Goal: Task Accomplishment & Management: Use online tool/utility

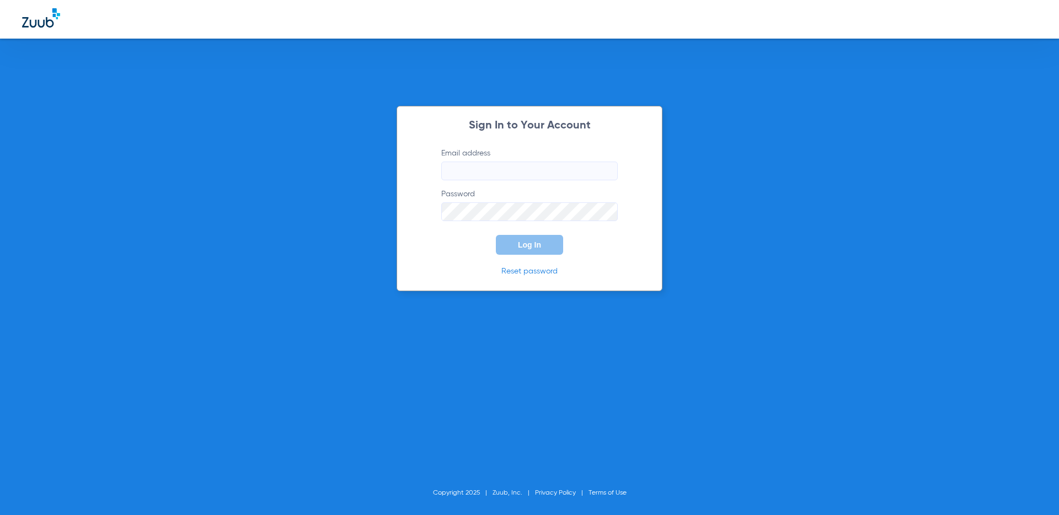
type input "marie+beta@zuub.com"
click at [532, 239] on button "Log In" at bounding box center [529, 245] width 67 height 20
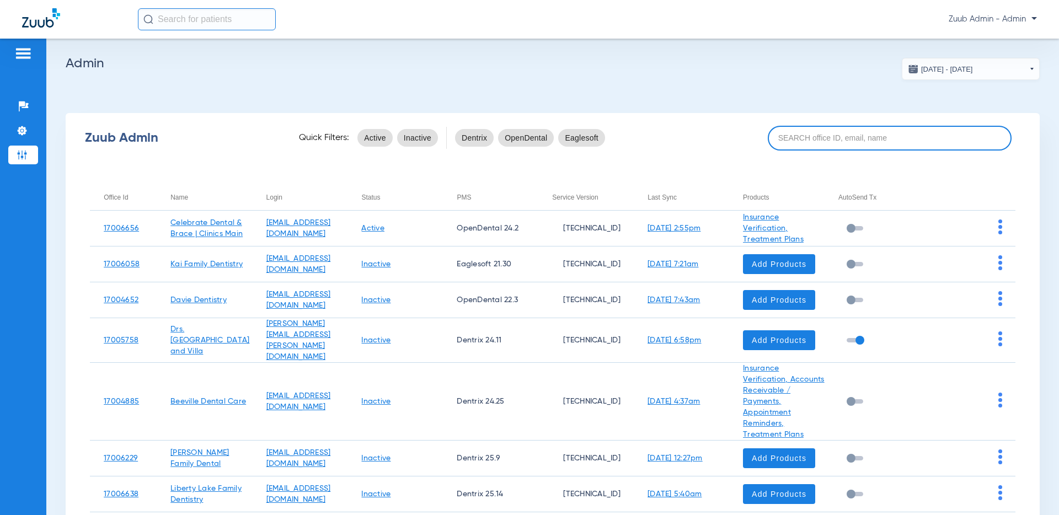
click at [794, 138] on input at bounding box center [889, 138] width 244 height 25
paste input "17004541"
type input "17004541"
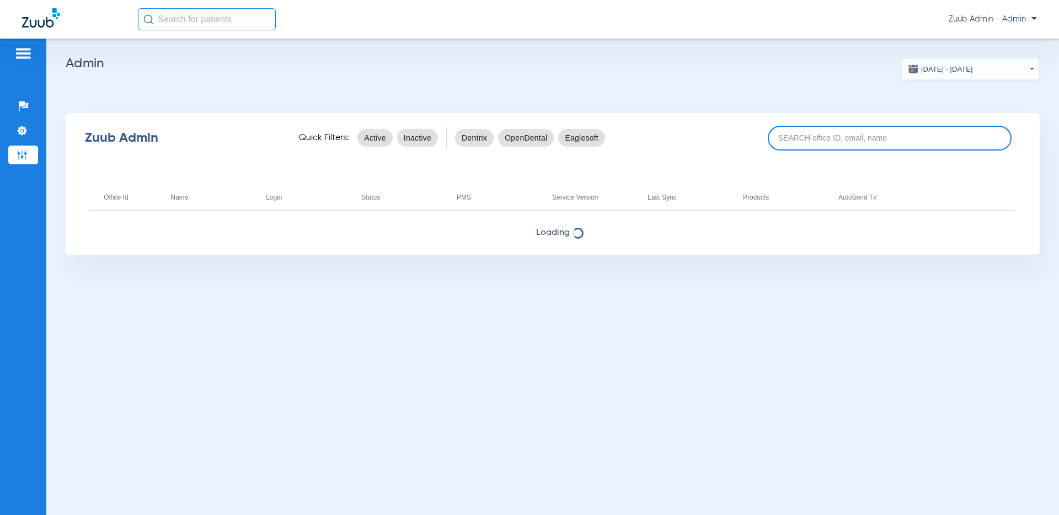
click at [845, 139] on input at bounding box center [889, 138] width 244 height 25
paste input "17004541"
type input "17004541"
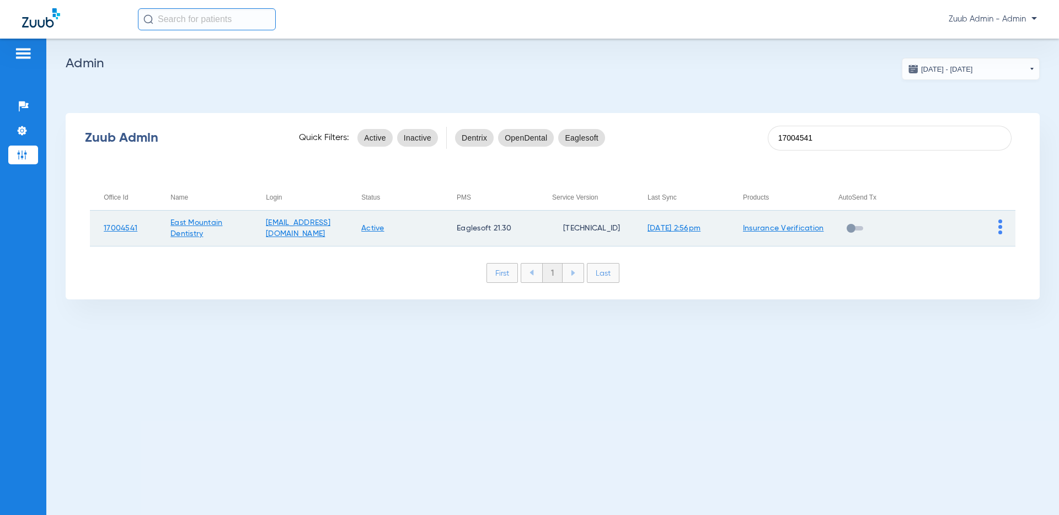
click at [998, 226] on img at bounding box center [1000, 226] width 4 height 15
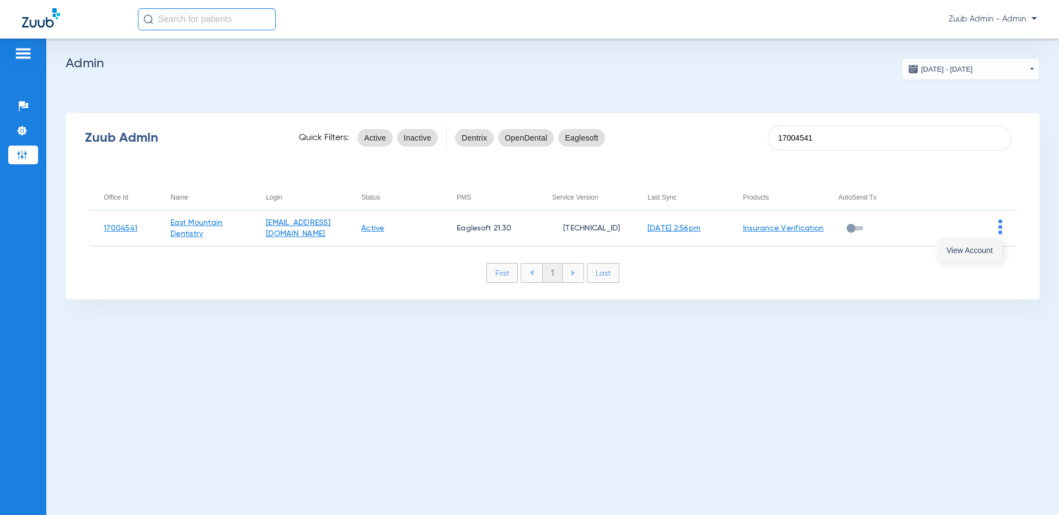
click at [986, 246] on span "View Account" at bounding box center [969, 250] width 46 height 8
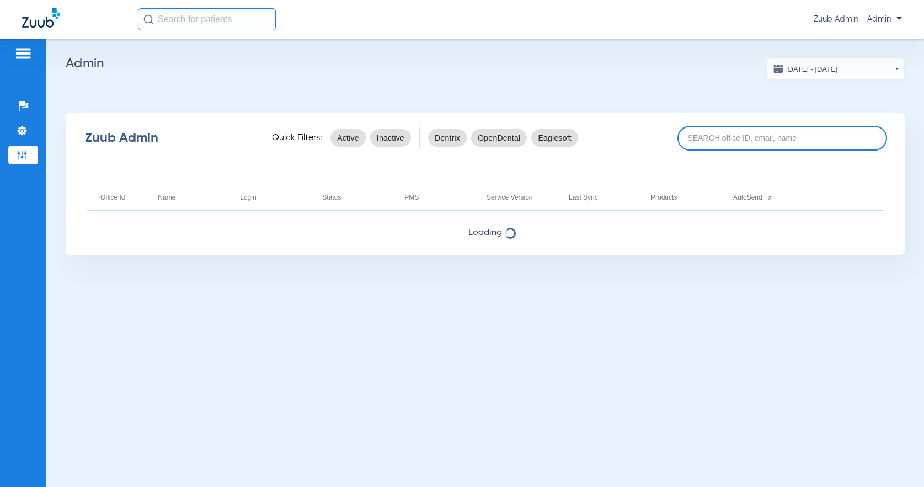
click at [715, 142] on input at bounding box center [782, 138] width 210 height 25
paste input "17007129"
type input "17007129"
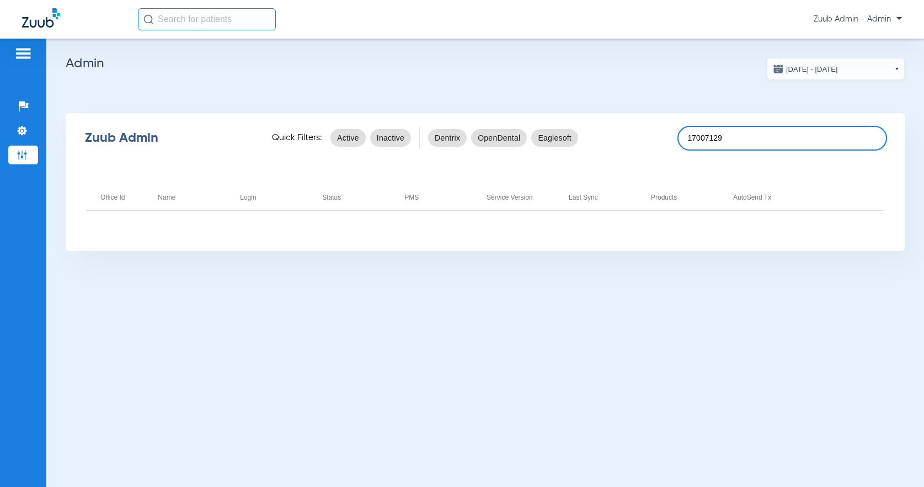
click at [745, 135] on input "17007129" at bounding box center [782, 138] width 210 height 25
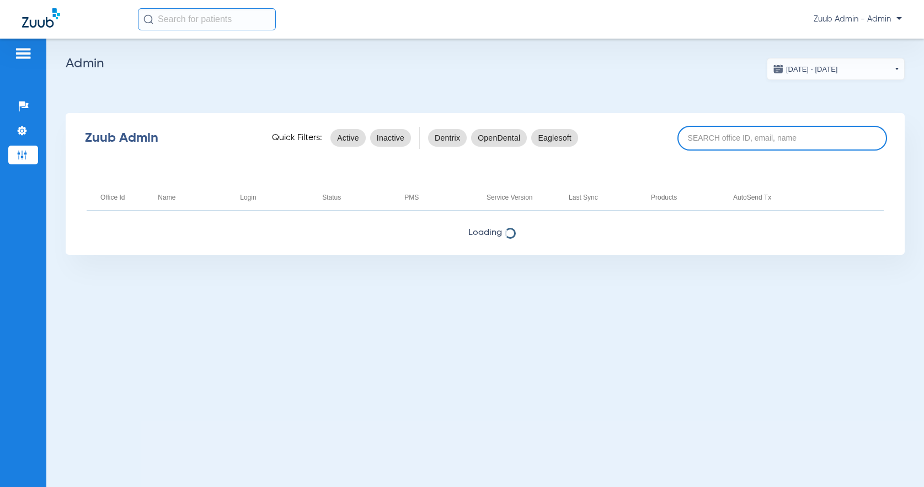
click at [768, 139] on input at bounding box center [782, 138] width 210 height 25
paste input "17007129"
type input "17007129"
click at [724, 138] on input at bounding box center [782, 138] width 210 height 25
paste input "17007129"
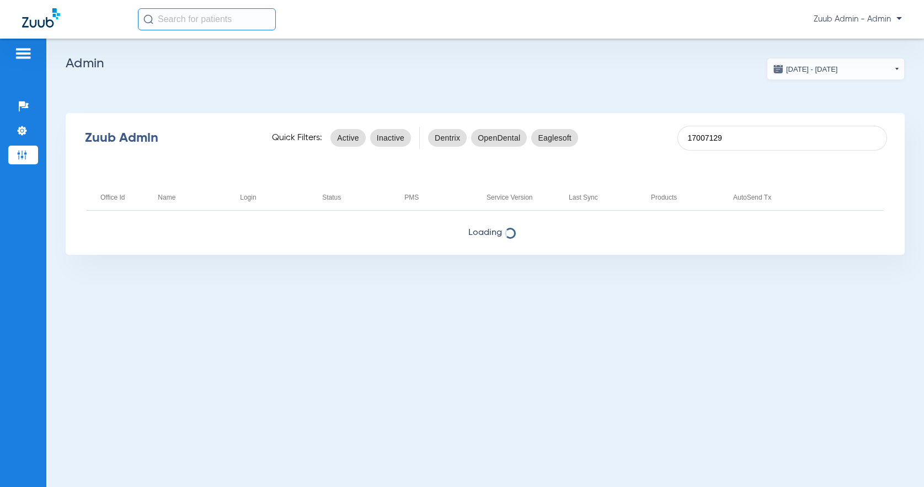
type input "17007129"
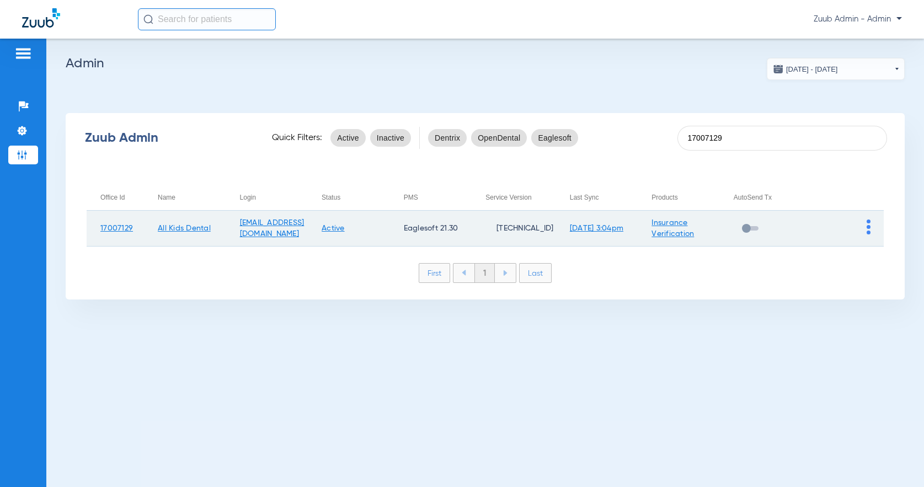
click at [869, 227] on img at bounding box center [868, 226] width 4 height 15
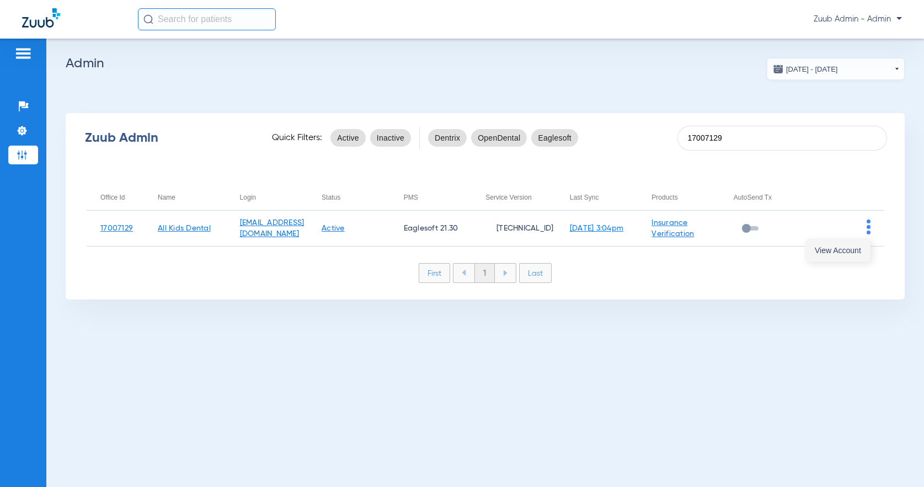
click at [855, 247] on span "View Account" at bounding box center [837, 250] width 46 height 8
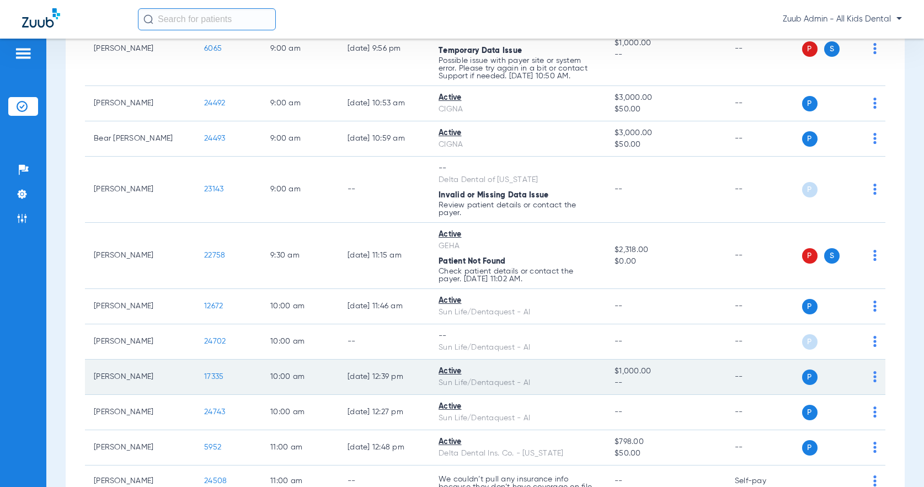
scroll to position [528, 0]
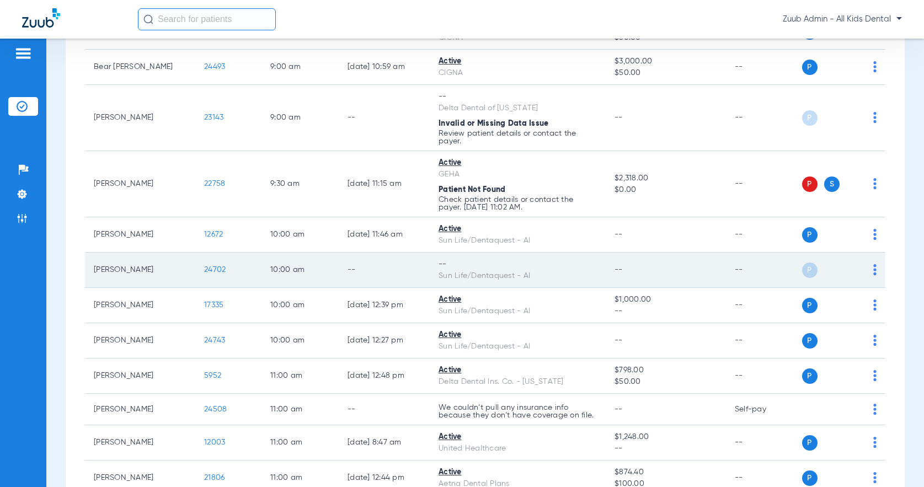
click at [874, 268] on img at bounding box center [874, 269] width 3 height 11
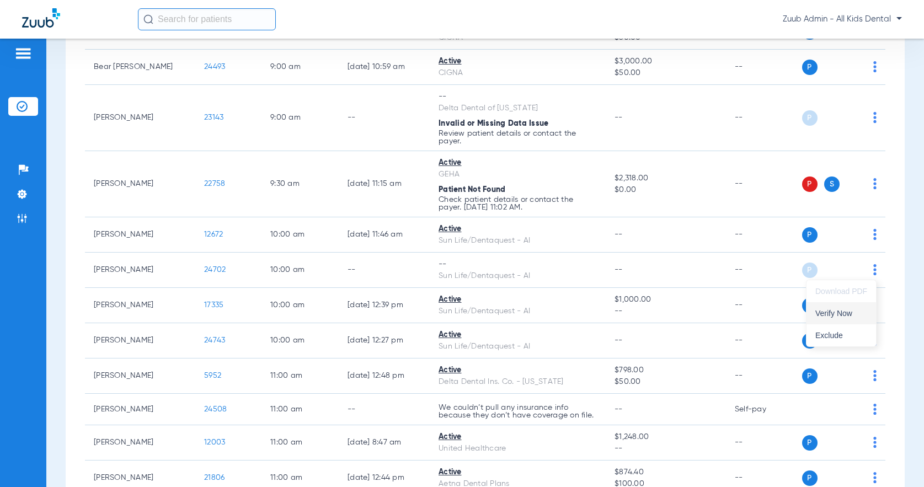
click at [856, 309] on span "Verify Now" at bounding box center [841, 313] width 52 height 8
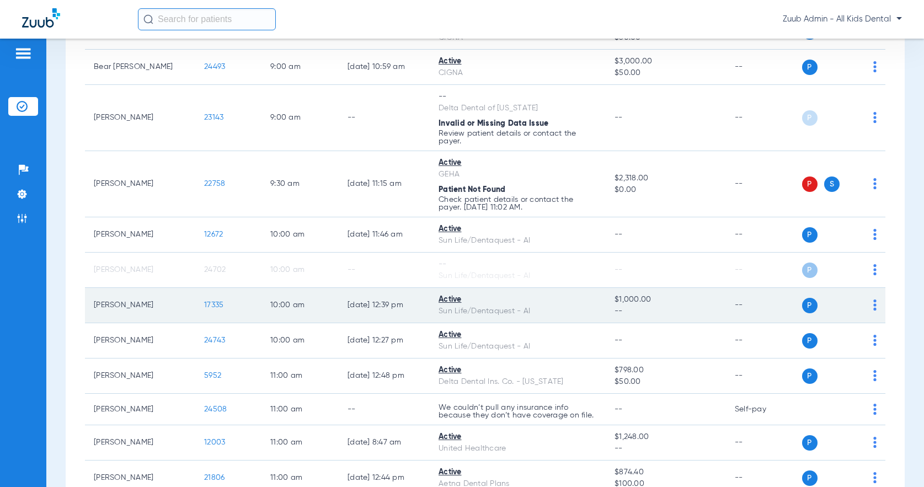
scroll to position [551, 0]
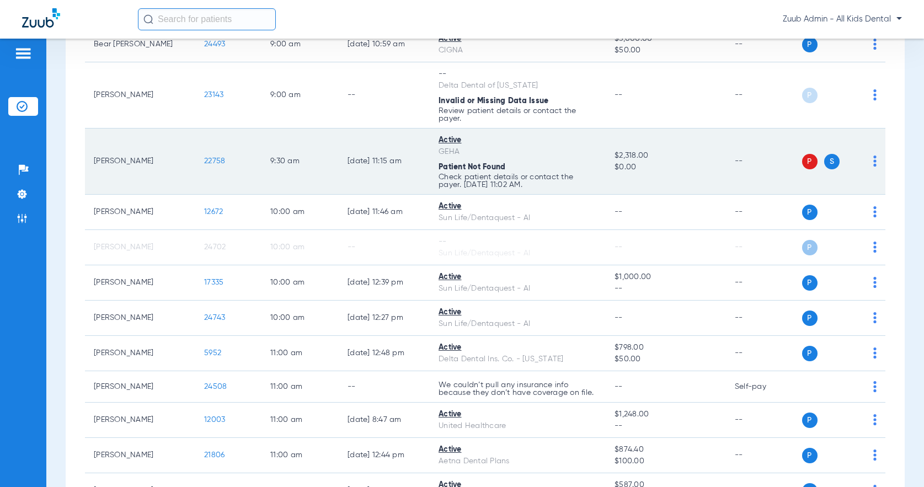
click at [874, 157] on img at bounding box center [874, 160] width 3 height 11
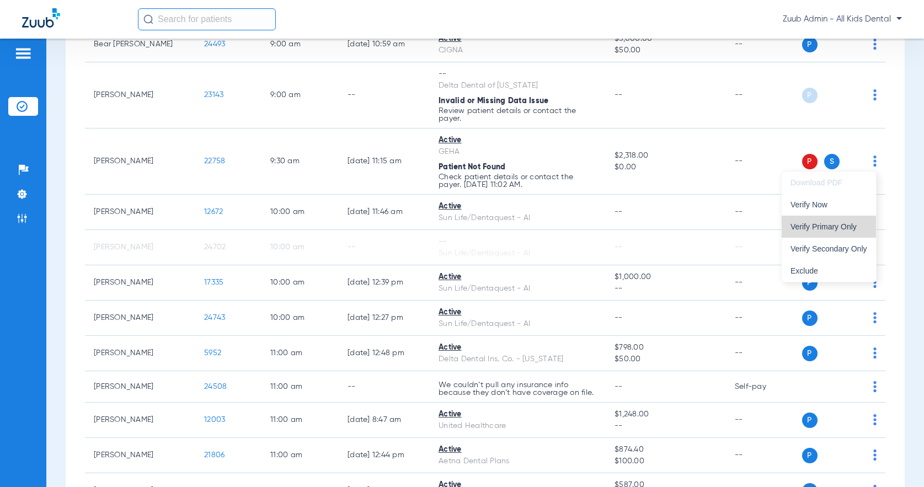
click at [818, 226] on span "Verify Primary Only" at bounding box center [828, 227] width 77 height 8
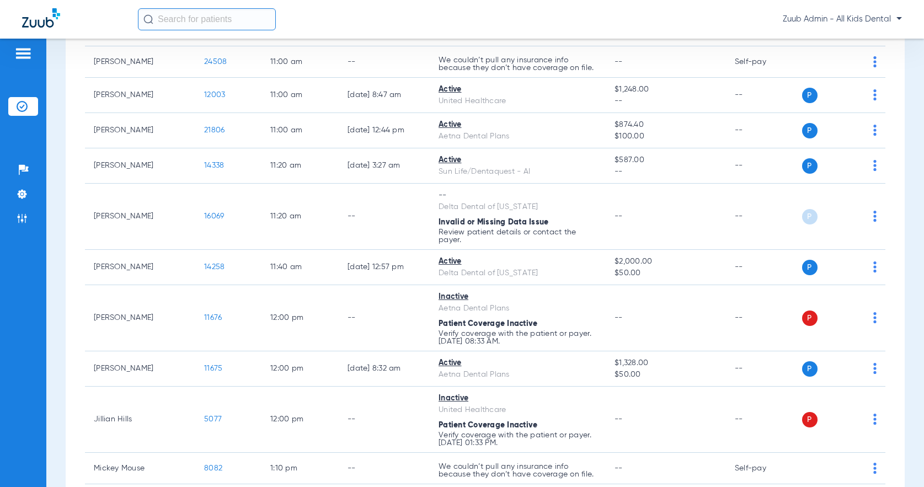
scroll to position [889, 0]
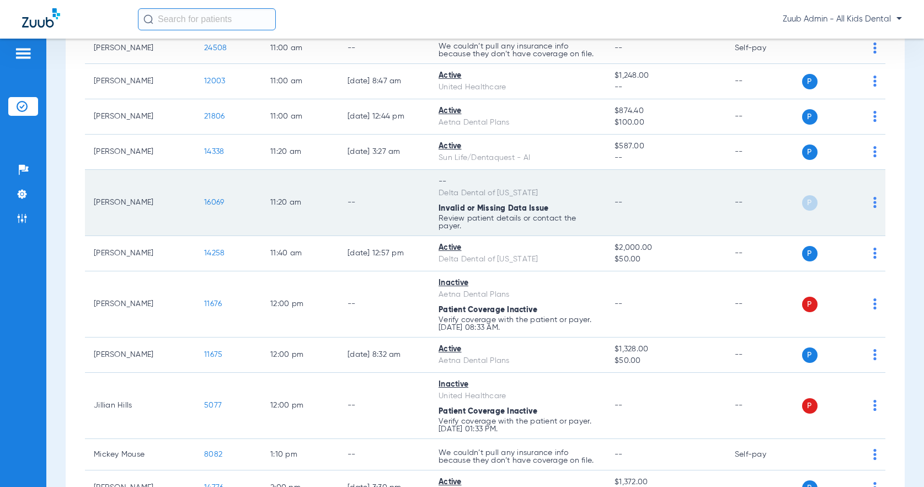
click at [213, 200] on span "16069" at bounding box center [214, 202] width 20 height 8
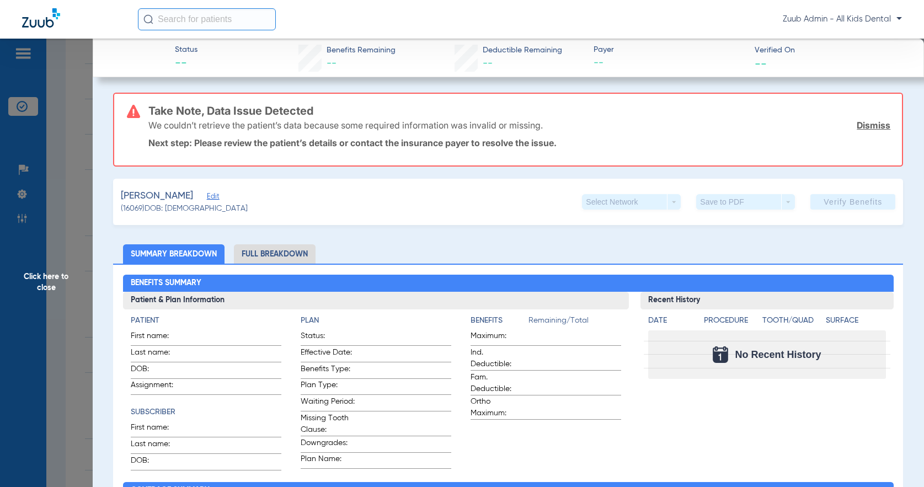
type input "[PERSON_NAME]"
type input "Fry"
type input "[DATE]"
type input "05549000000010200"
click at [207, 195] on span "Edit" at bounding box center [212, 197] width 10 height 10
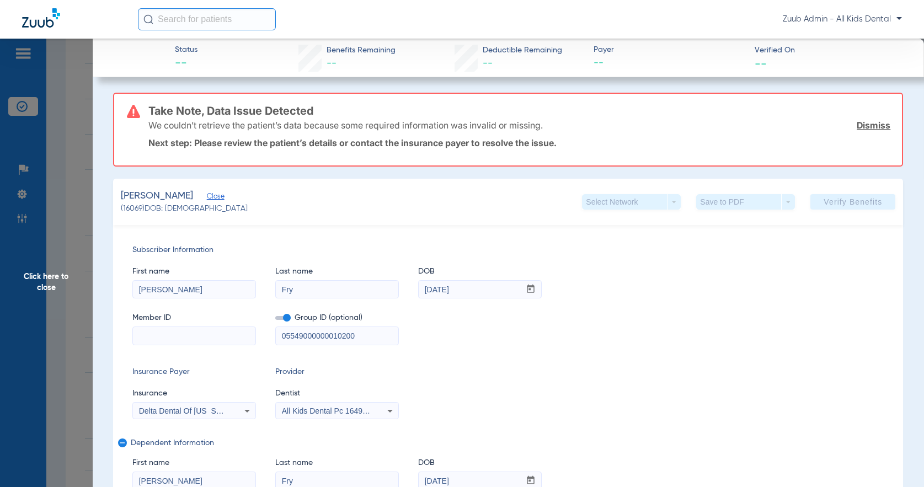
click at [53, 278] on span "Click here to close" at bounding box center [46, 282] width 93 height 487
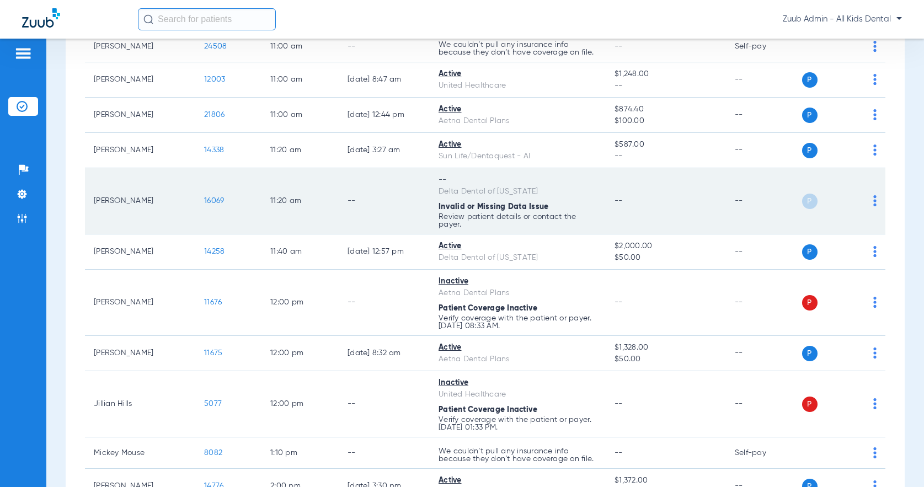
click at [218, 200] on span "16069" at bounding box center [214, 201] width 20 height 8
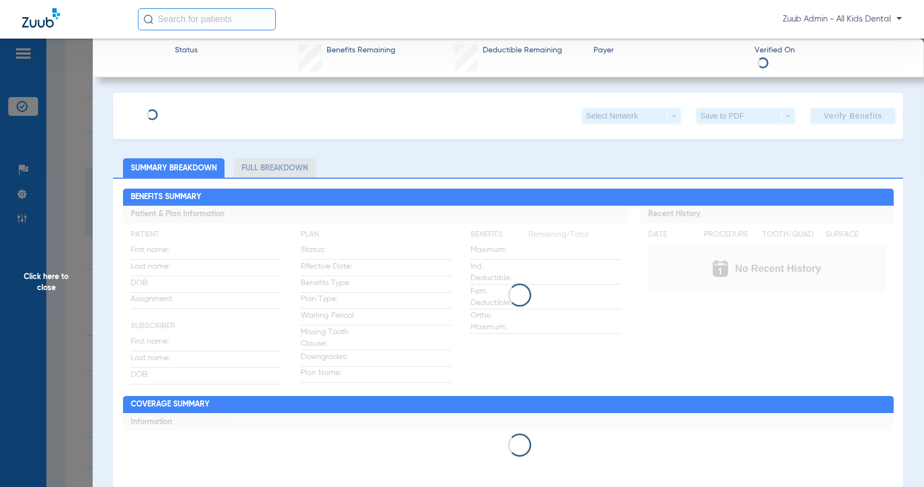
scroll to position [892, 0]
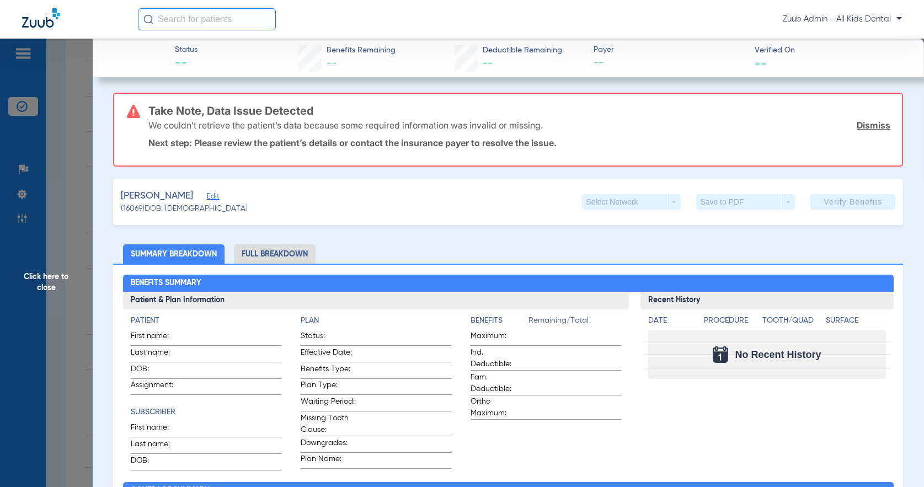
click at [207, 196] on span "Edit" at bounding box center [212, 197] width 10 height 10
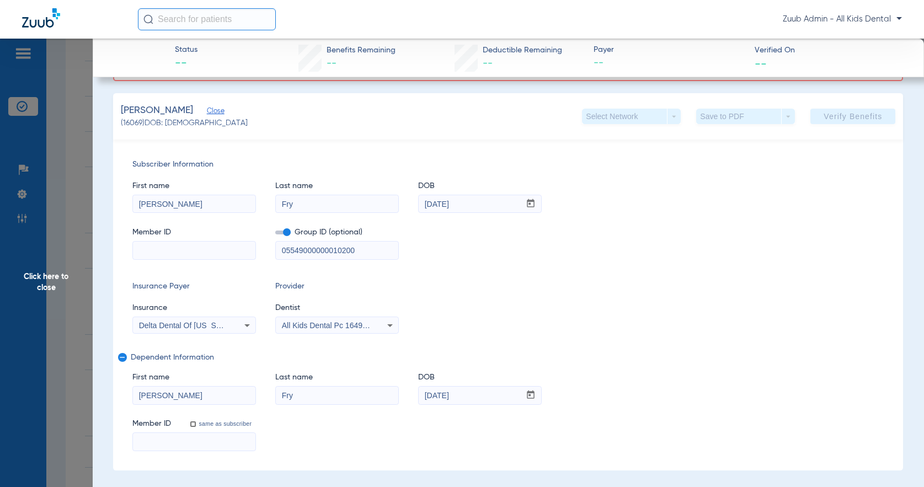
scroll to position [87, 0]
click at [46, 283] on span "Click here to close" at bounding box center [46, 282] width 93 height 487
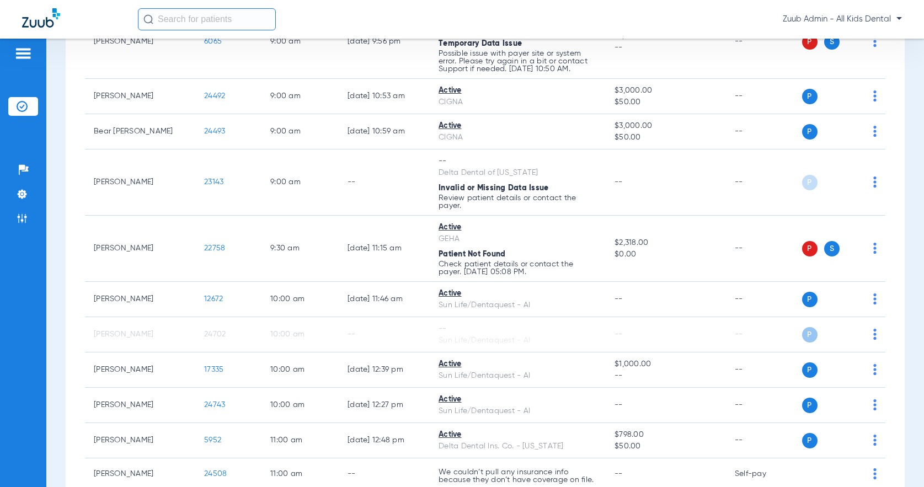
scroll to position [437, 0]
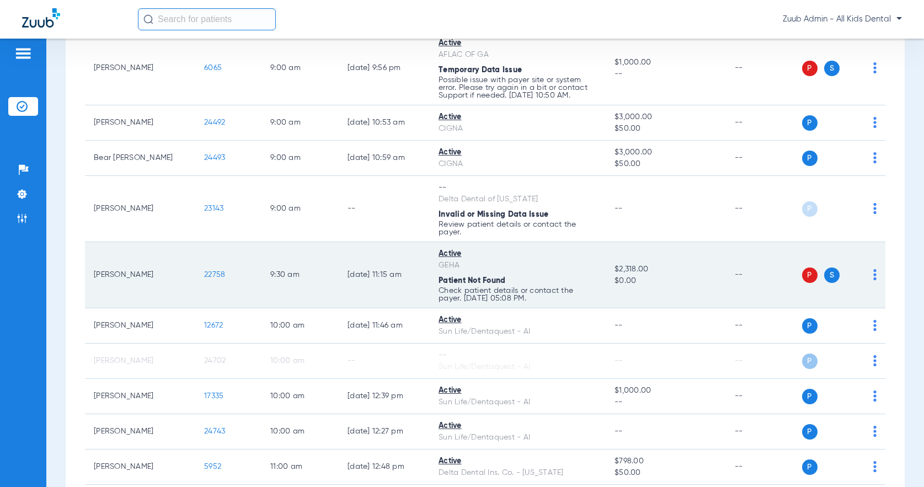
click at [222, 275] on span "22758" at bounding box center [214, 275] width 21 height 8
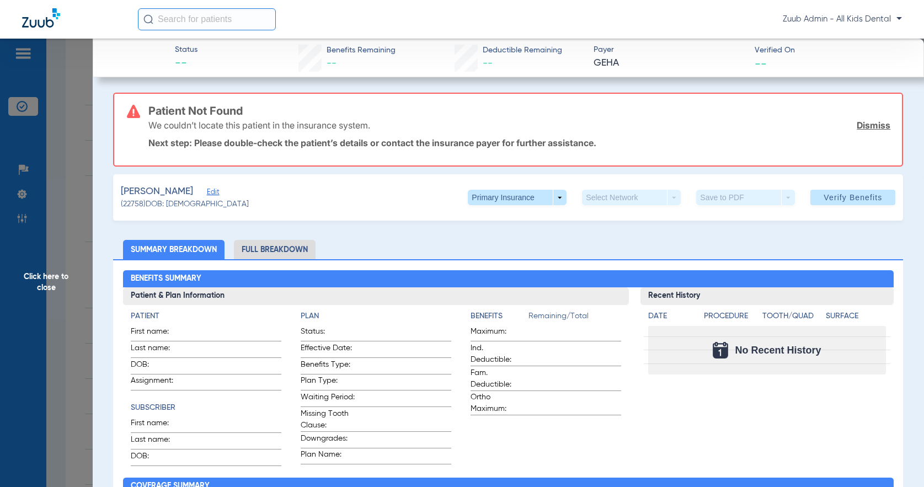
drag, startPoint x: 866, startPoint y: 125, endPoint x: 684, endPoint y: 120, distance: 182.6
click at [866, 124] on link "Dismiss" at bounding box center [873, 125] width 34 height 11
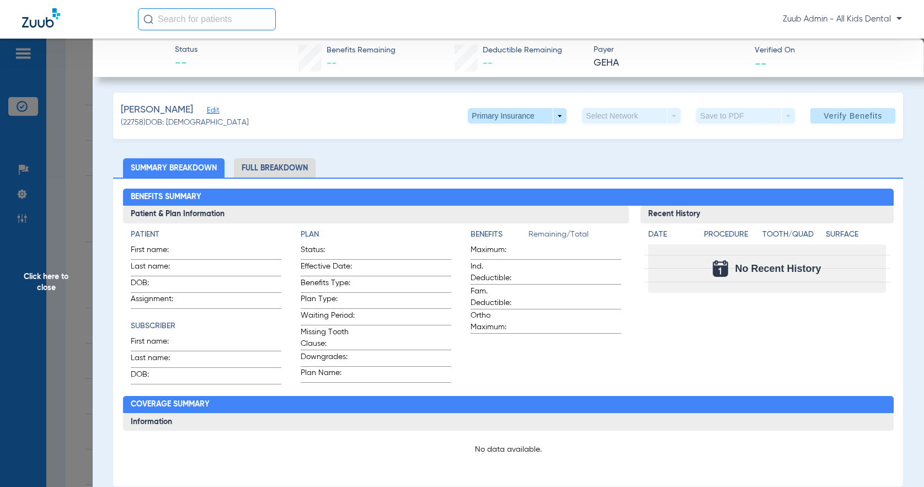
click at [207, 106] on span "Edit" at bounding box center [212, 111] width 10 height 10
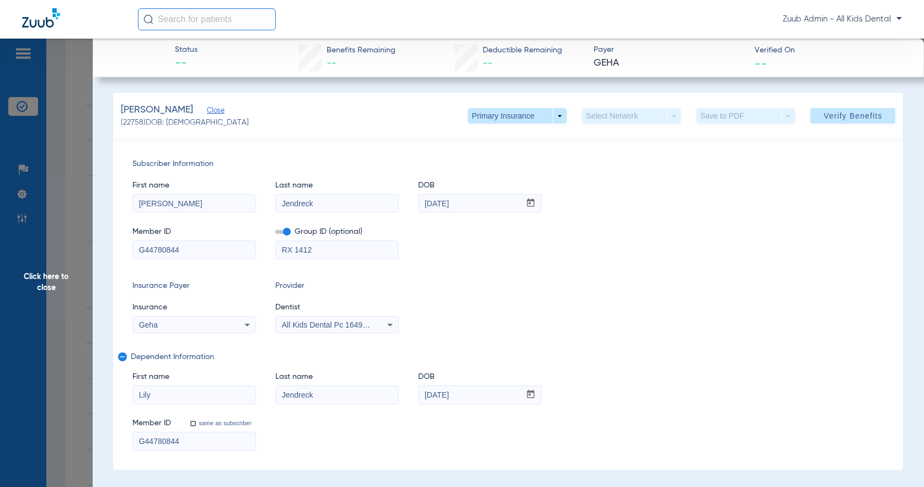
drag, startPoint x: 297, startPoint y: 251, endPoint x: 320, endPoint y: 266, distance: 28.3
click at [297, 251] on input "RX 1412" at bounding box center [337, 250] width 122 height 18
type input "RX1412"
click at [845, 117] on span "Verify Benefits" at bounding box center [852, 115] width 58 height 9
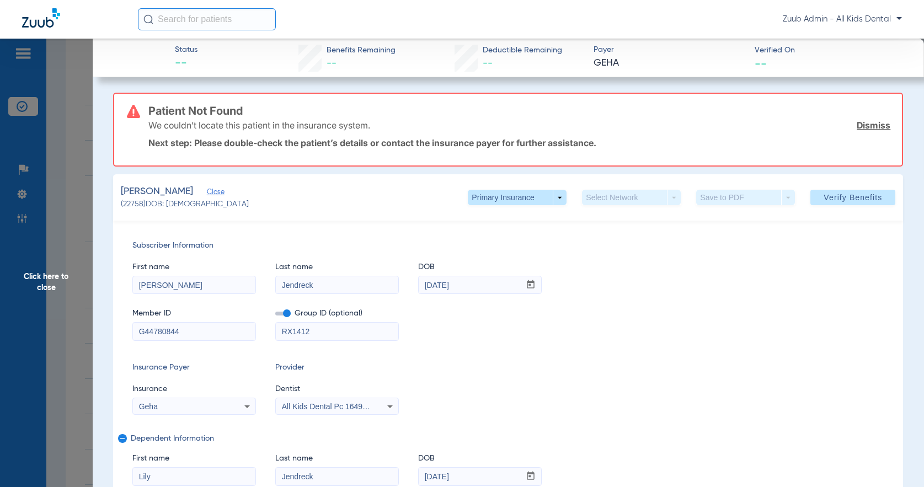
drag, startPoint x: 348, startPoint y: 335, endPoint x: 268, endPoint y: 332, distance: 80.6
click at [268, 332] on div "Member ID G44780844 Group ID (optional) RX1412" at bounding box center [507, 319] width 751 height 42
click at [840, 200] on span "Verify Benefits" at bounding box center [852, 197] width 58 height 9
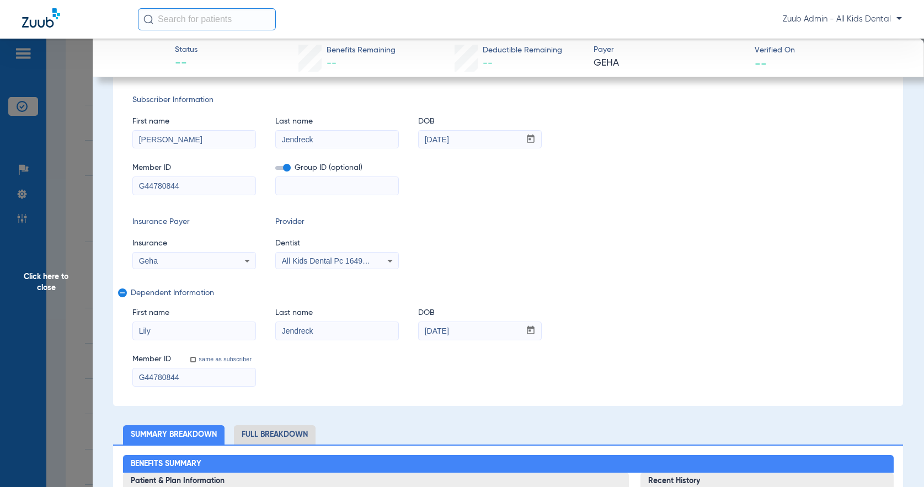
scroll to position [146, 0]
click at [41, 288] on span "Click here to close" at bounding box center [46, 282] width 93 height 487
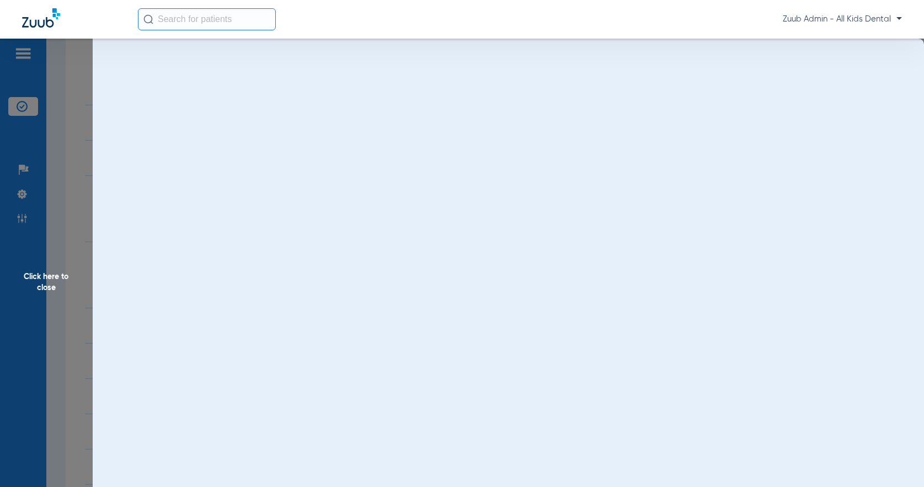
scroll to position [0, 0]
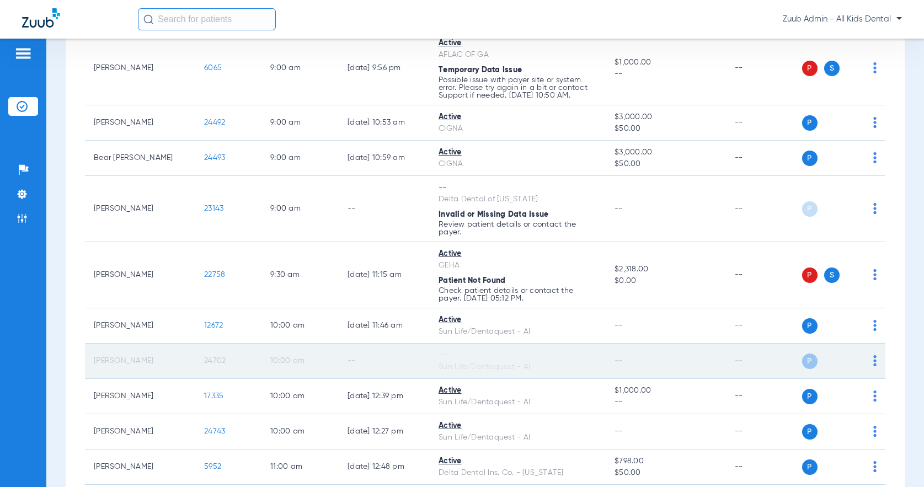
click at [874, 358] on img at bounding box center [874, 360] width 3 height 11
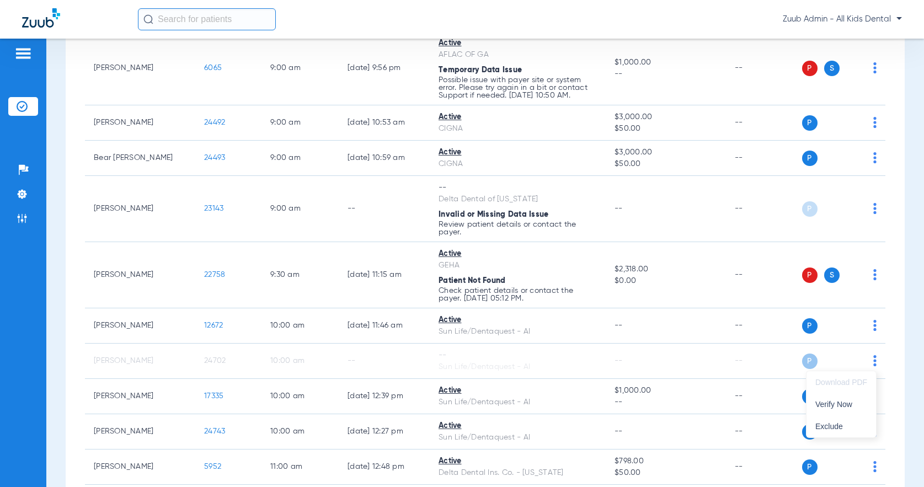
click at [592, 211] on div at bounding box center [462, 243] width 924 height 487
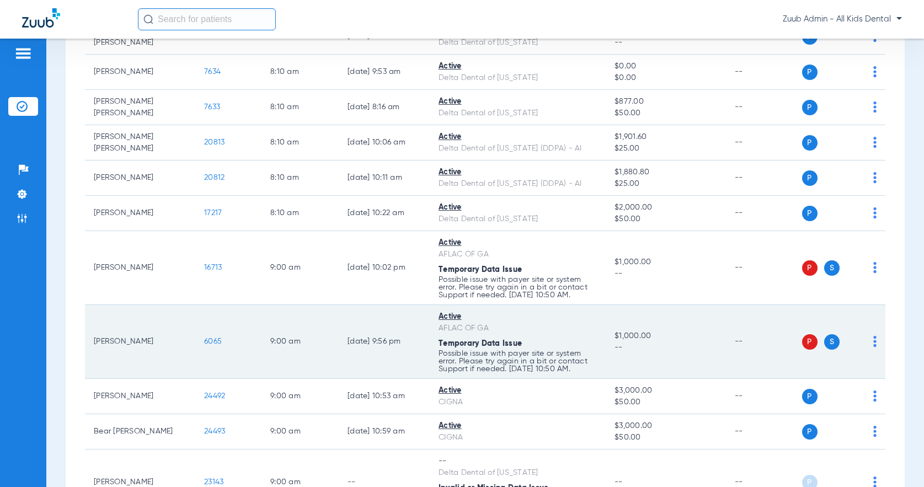
scroll to position [164, 0]
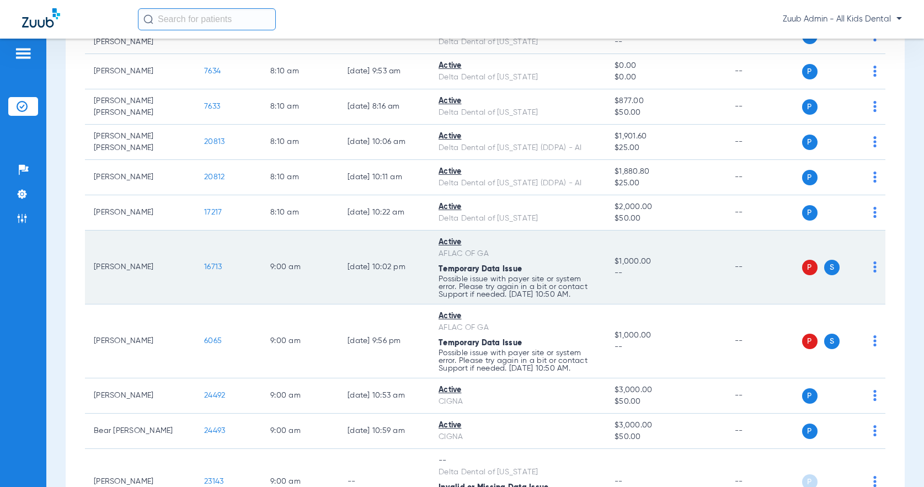
click at [874, 264] on img at bounding box center [874, 266] width 3 height 11
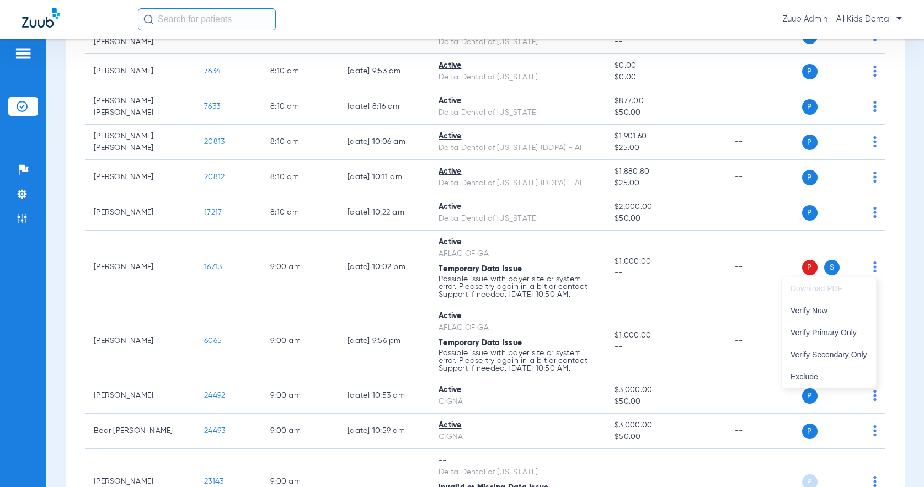
click at [212, 268] on div at bounding box center [462, 243] width 924 height 487
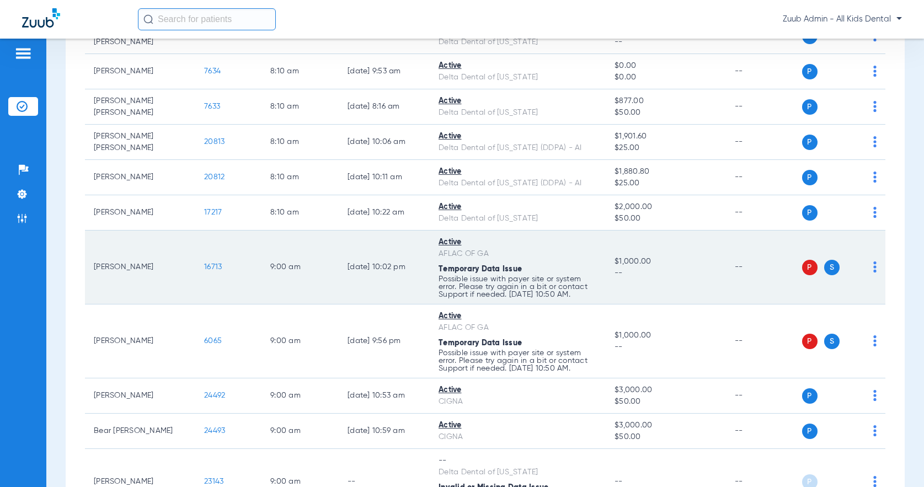
click at [210, 265] on span "16713" at bounding box center [213, 267] width 18 height 8
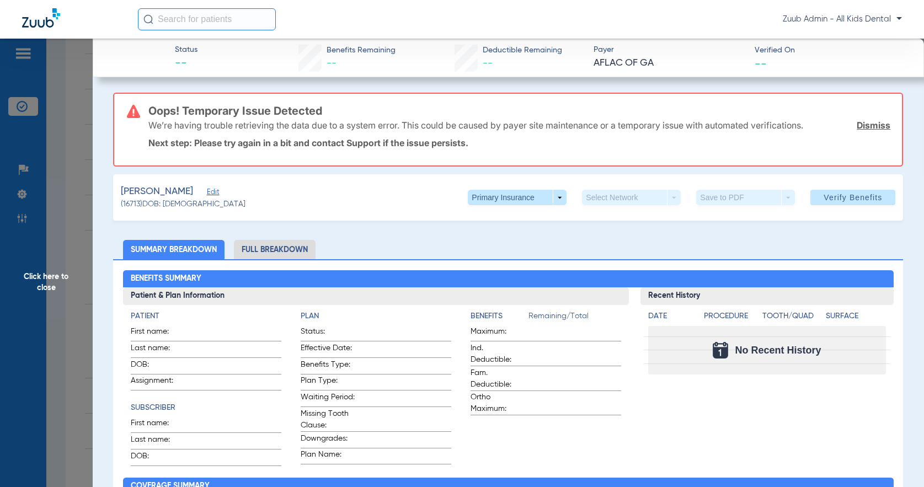
click at [207, 190] on span "Edit" at bounding box center [212, 193] width 10 height 10
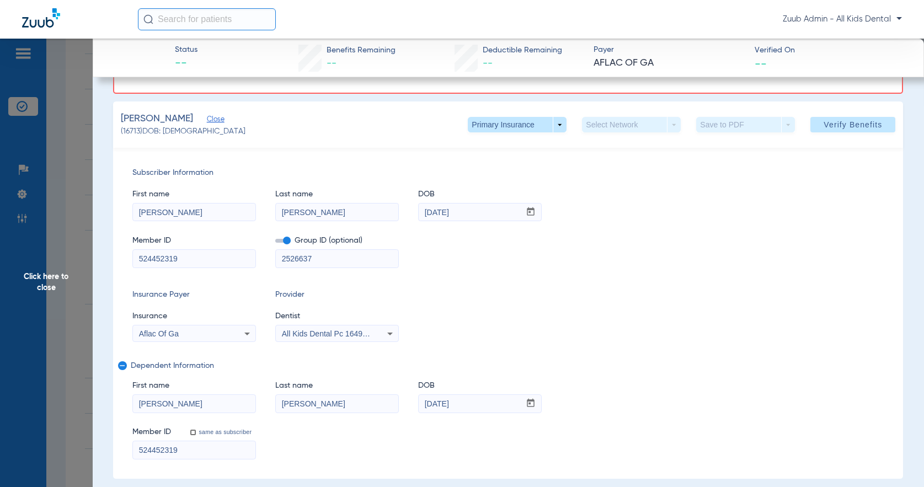
scroll to position [66, 0]
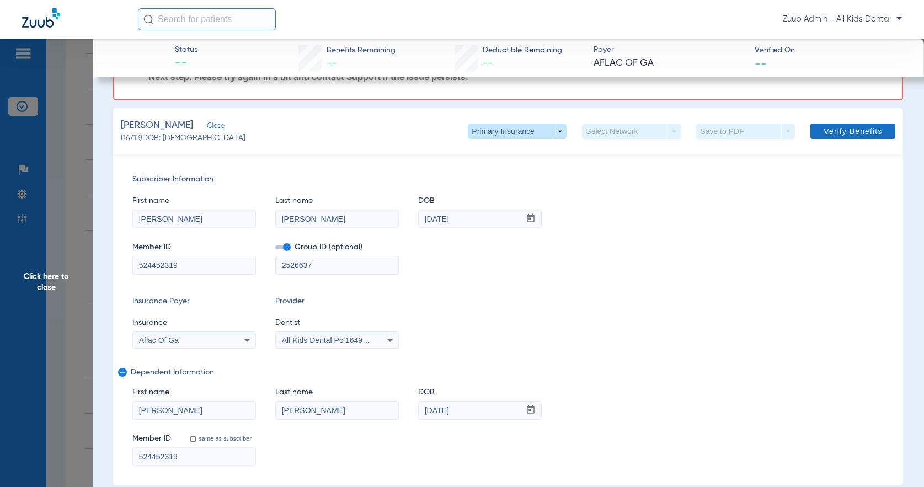
click at [839, 139] on span at bounding box center [852, 131] width 85 height 26
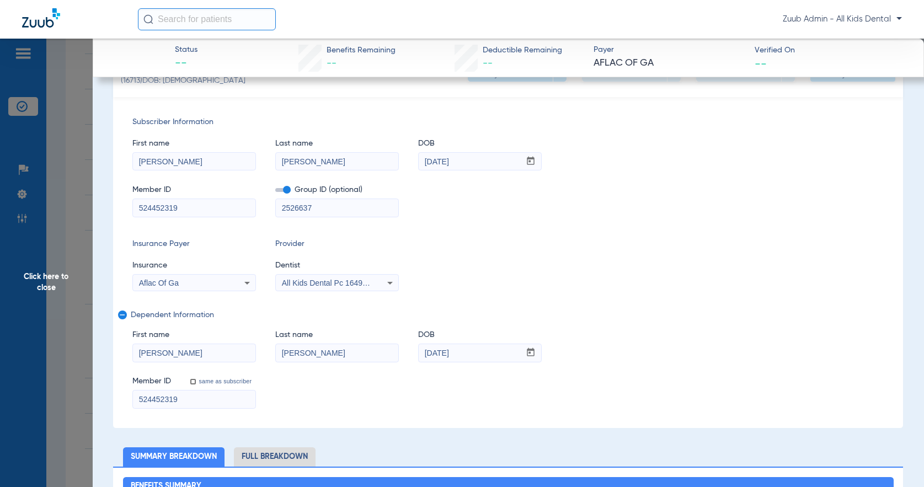
scroll to position [151, 0]
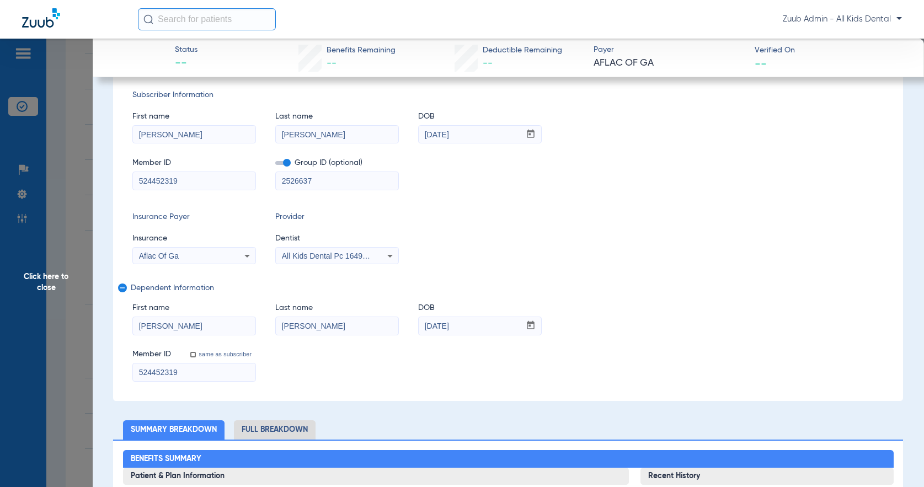
click at [44, 287] on span "Click here to close" at bounding box center [46, 282] width 93 height 487
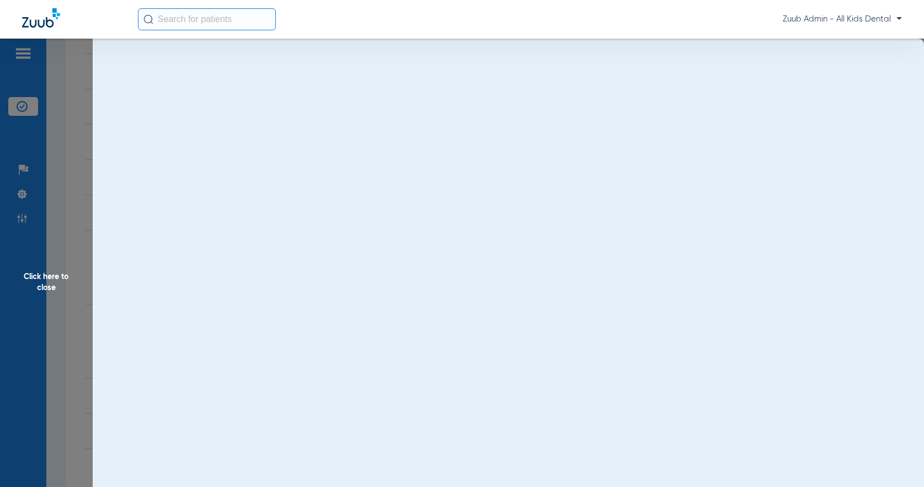
scroll to position [0, 0]
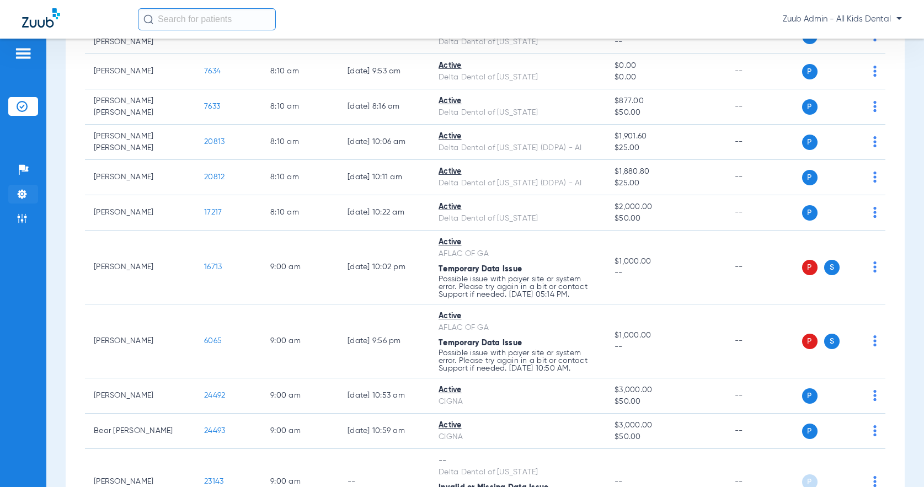
click at [23, 196] on img at bounding box center [22, 194] width 11 height 11
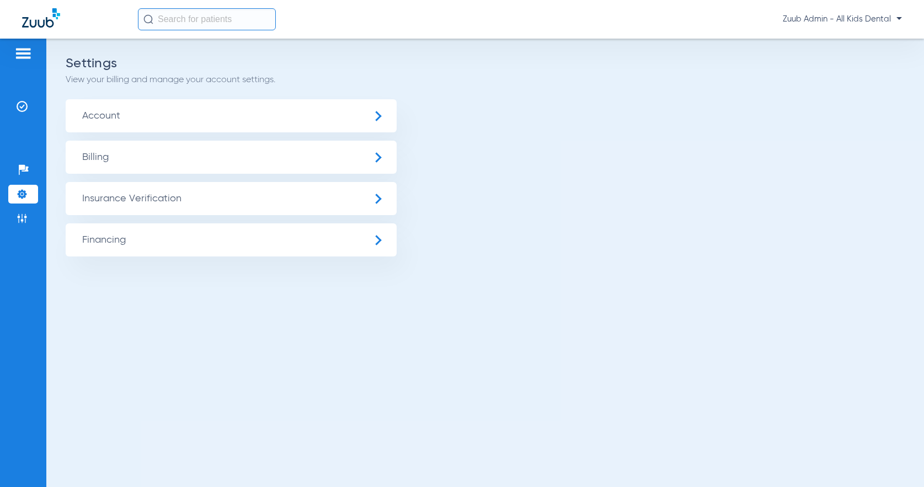
click at [220, 211] on span "Insurance Verification" at bounding box center [231, 198] width 331 height 33
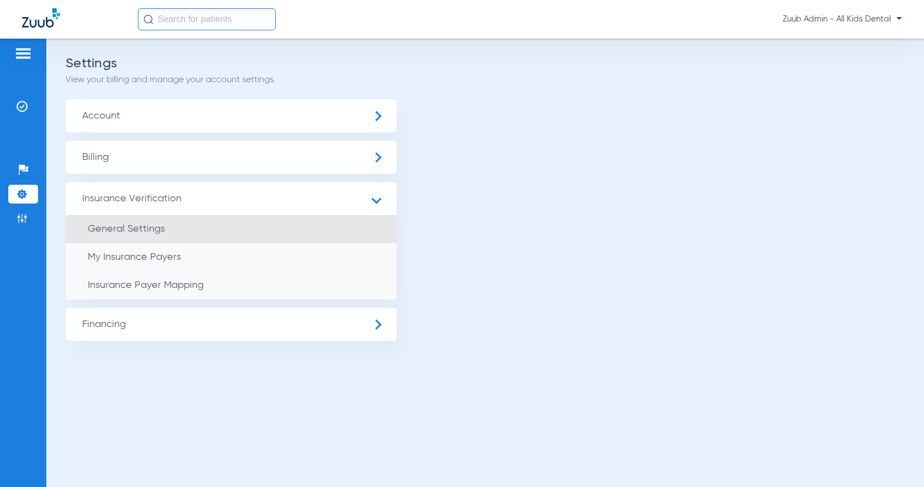
click at [173, 235] on li "General Settings" at bounding box center [231, 229] width 331 height 28
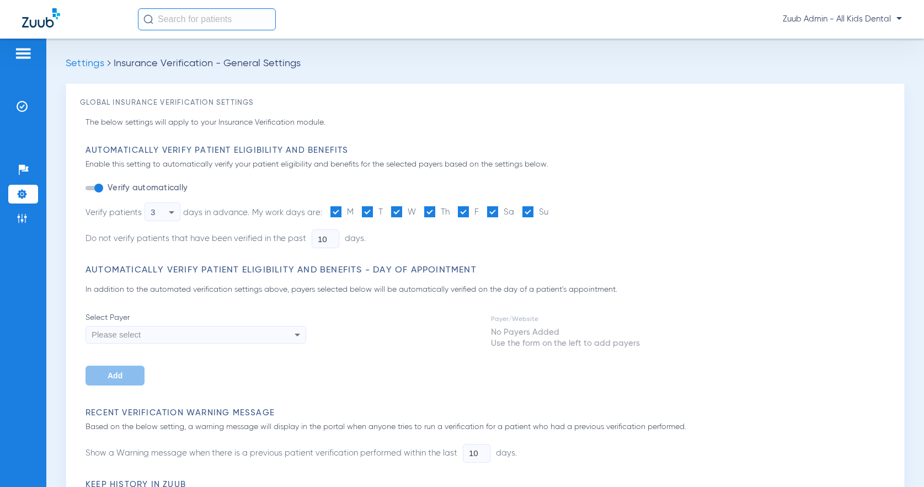
type input "5"
type input "1"
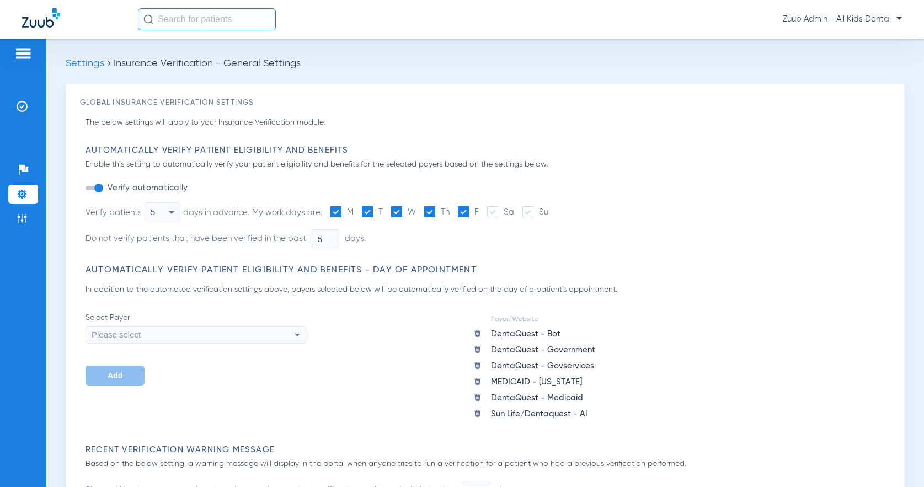
click at [24, 195] on img at bounding box center [22, 194] width 11 height 11
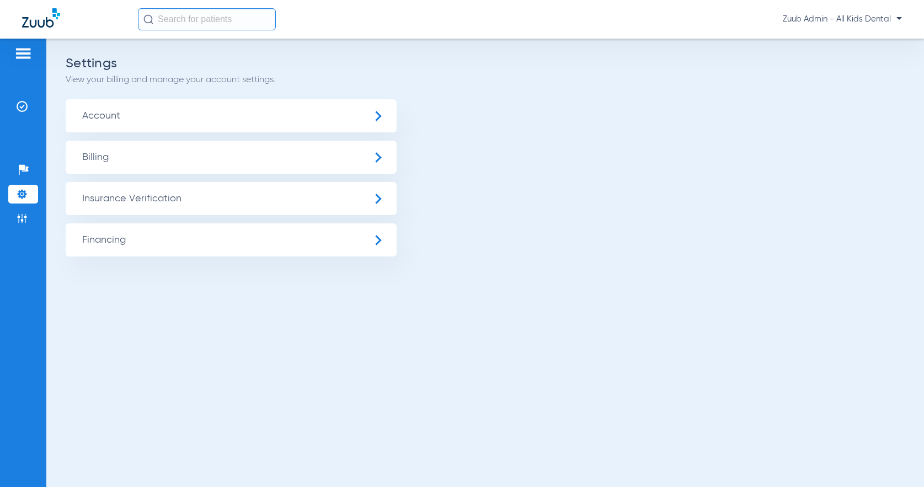
click at [168, 197] on span "Insurance Verification" at bounding box center [231, 198] width 331 height 33
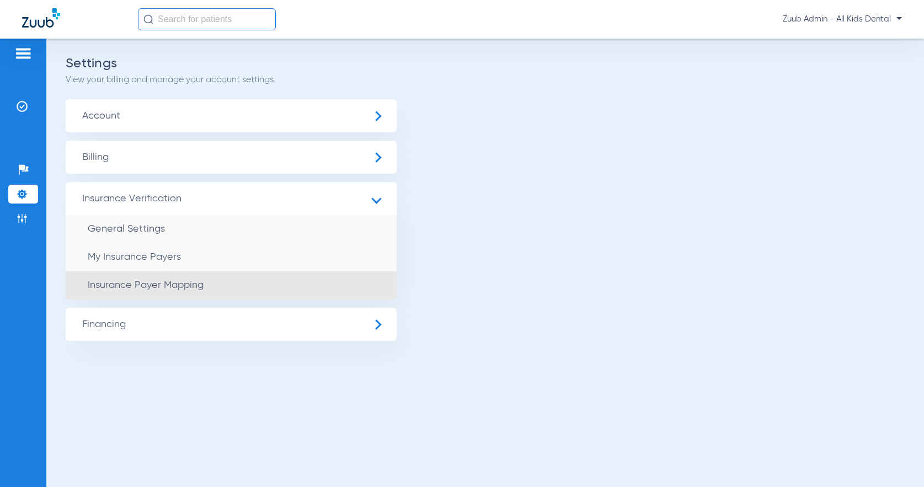
click at [183, 283] on span "Insurance Payer Mapping" at bounding box center [146, 285] width 116 height 10
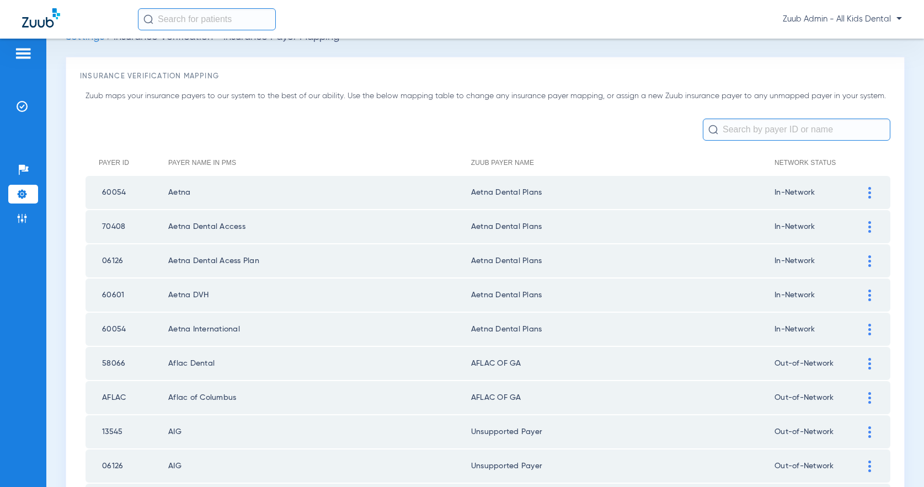
click at [731, 134] on input "text" at bounding box center [795, 130] width 187 height 22
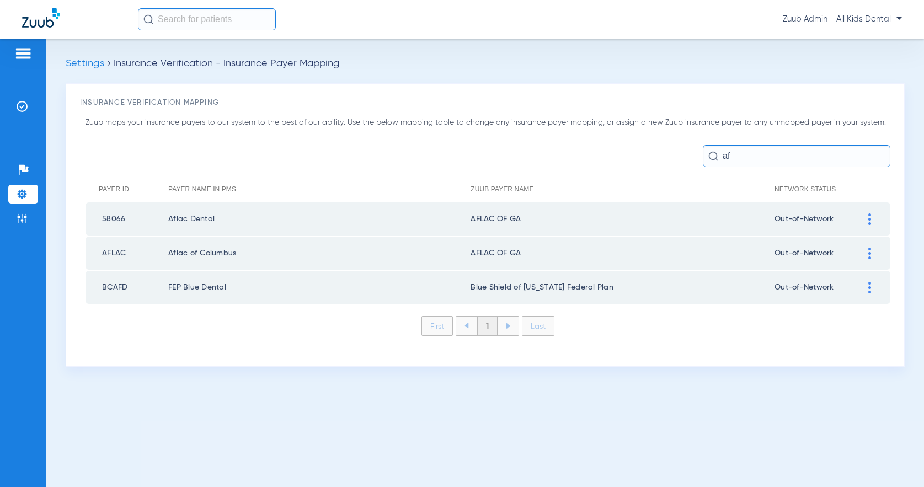
type input "af"
click at [868, 254] on img at bounding box center [869, 254] width 3 height 12
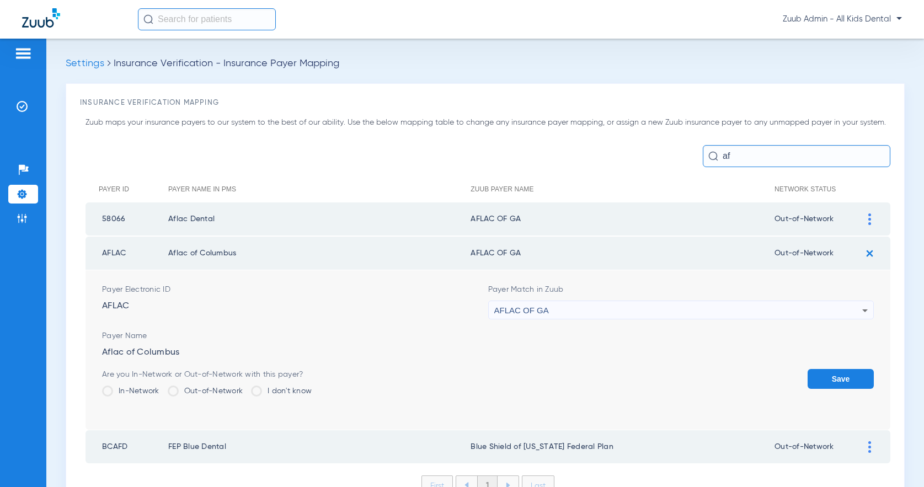
click at [857, 309] on div "AFLAC OF GA" at bounding box center [678, 310] width 368 height 19
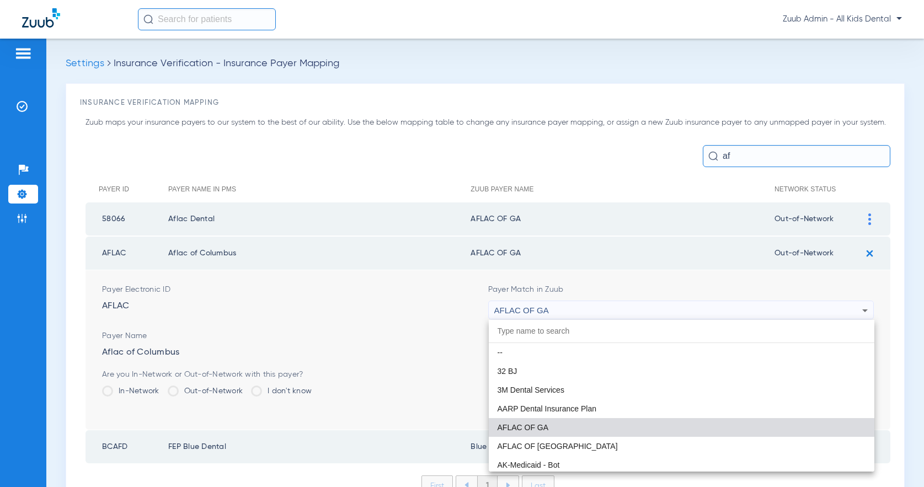
click at [630, 441] on mat-option "AFLAC OF [GEOGRAPHIC_DATA]" at bounding box center [681, 446] width 386 height 19
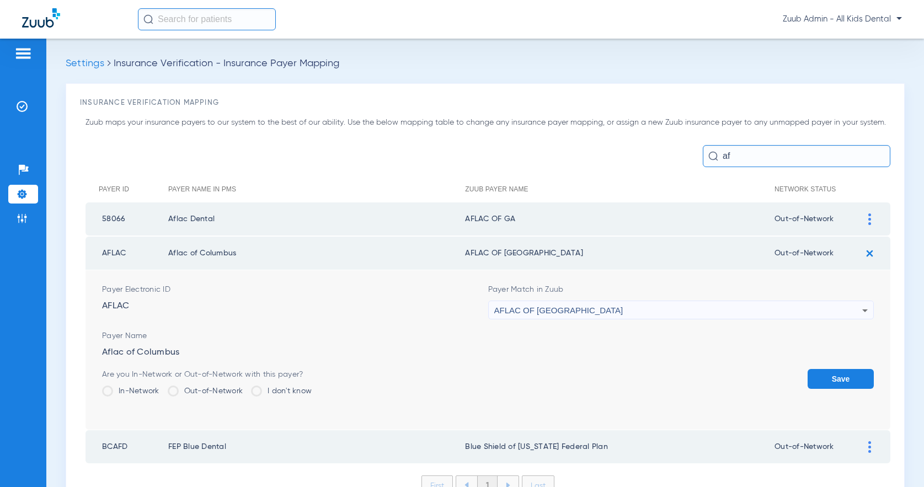
click at [848, 380] on button "Save" at bounding box center [840, 379] width 66 height 20
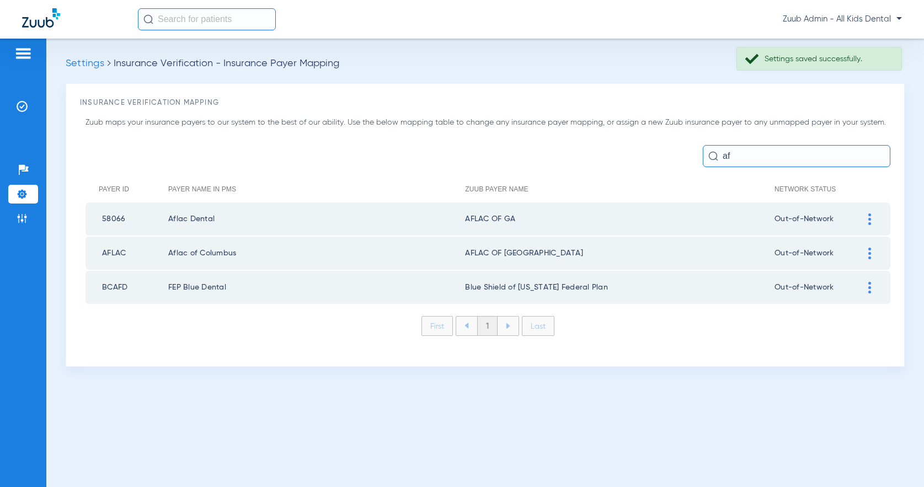
click at [866, 217] on div at bounding box center [869, 219] width 19 height 12
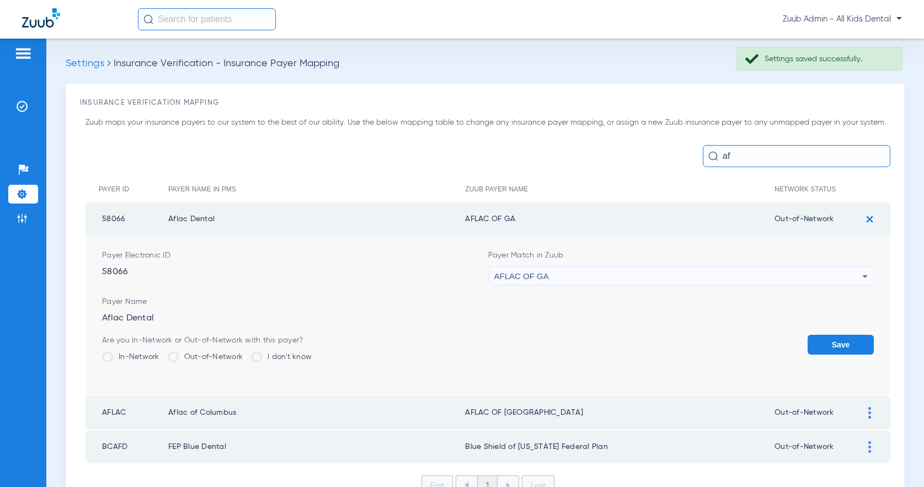
click at [849, 279] on div "AFLAC OF GA" at bounding box center [678, 276] width 368 height 19
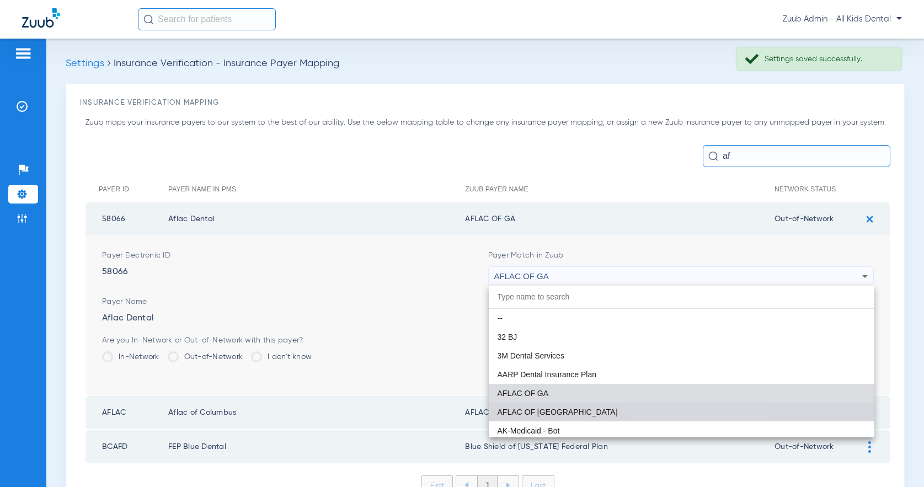
click at [690, 410] on mat-option "AFLAC OF [GEOGRAPHIC_DATA]" at bounding box center [681, 411] width 386 height 19
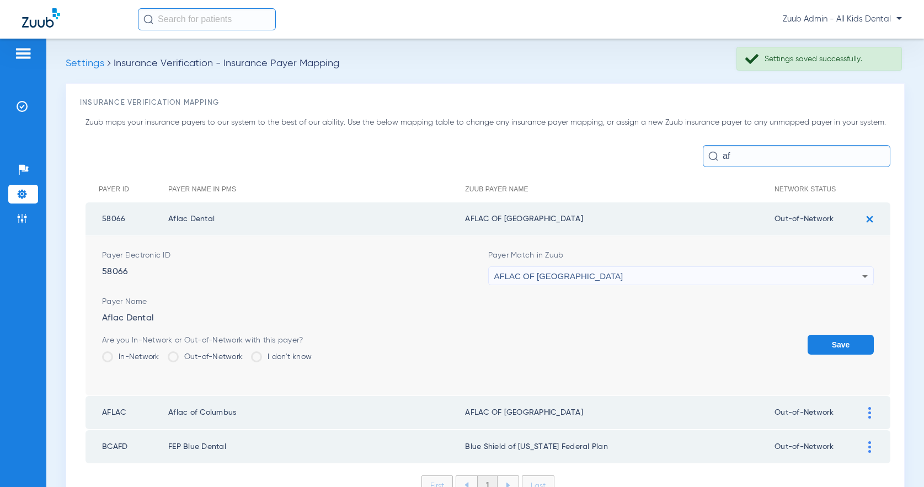
click at [836, 343] on button "Save" at bounding box center [840, 345] width 66 height 20
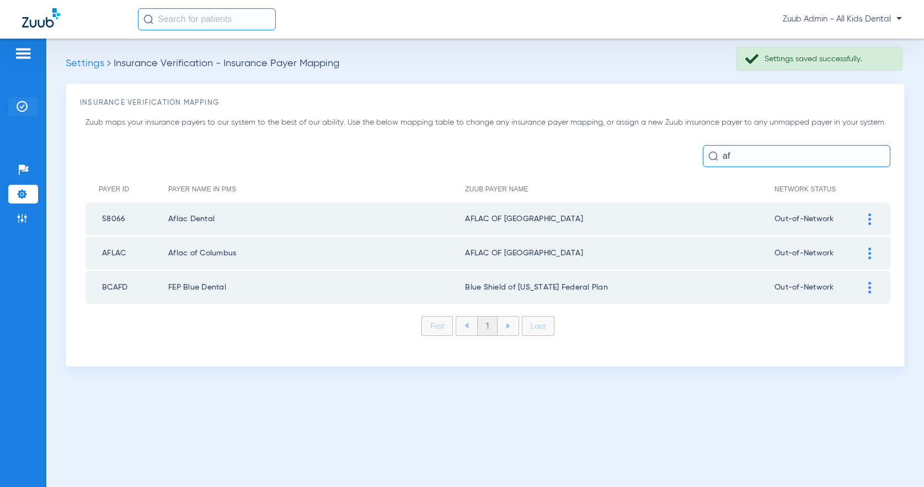
click at [29, 107] on li "Insurance Verification" at bounding box center [23, 106] width 30 height 19
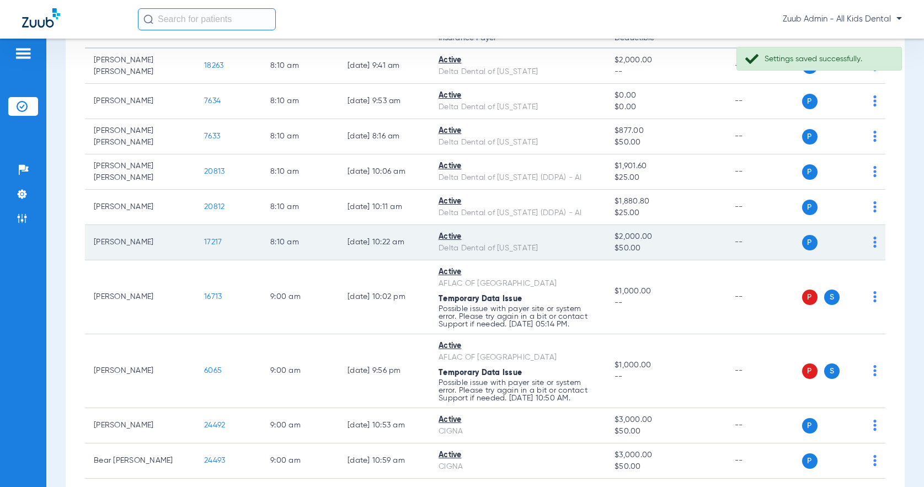
scroll to position [140, 0]
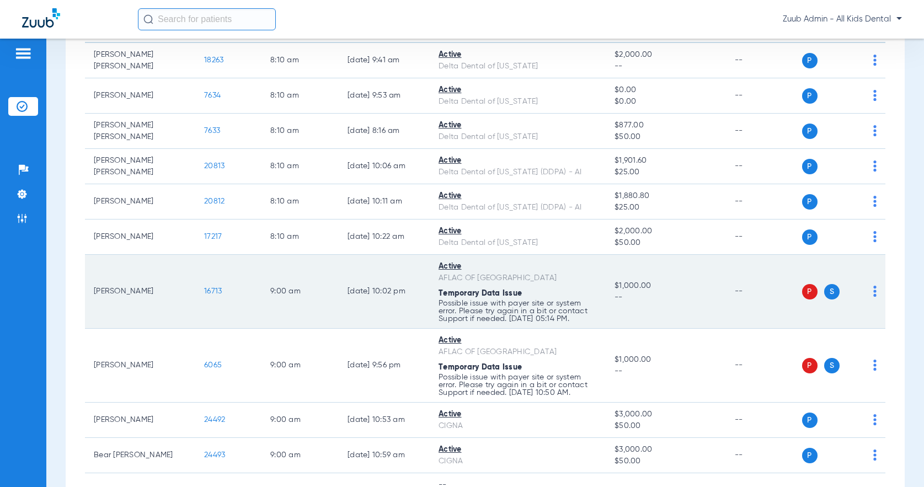
click at [874, 289] on img at bounding box center [874, 291] width 3 height 11
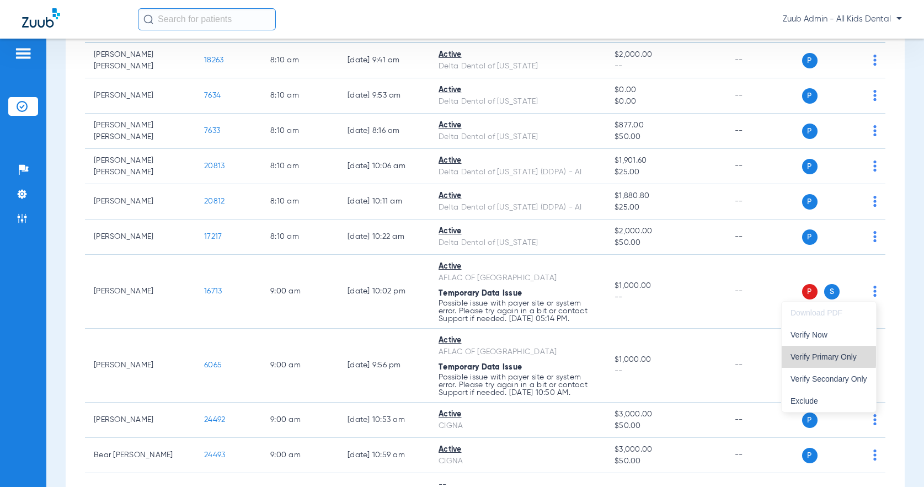
click at [796, 356] on span "Verify Primary Only" at bounding box center [828, 357] width 77 height 8
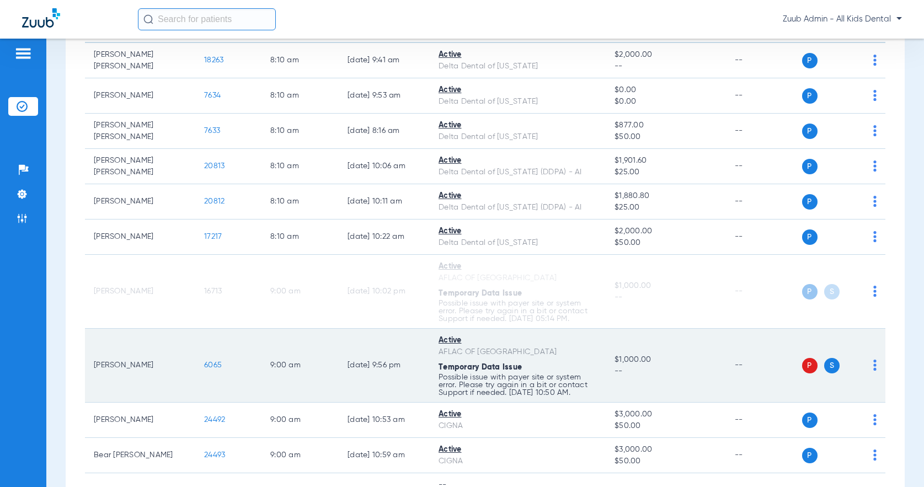
click at [873, 362] on img at bounding box center [874, 364] width 3 height 11
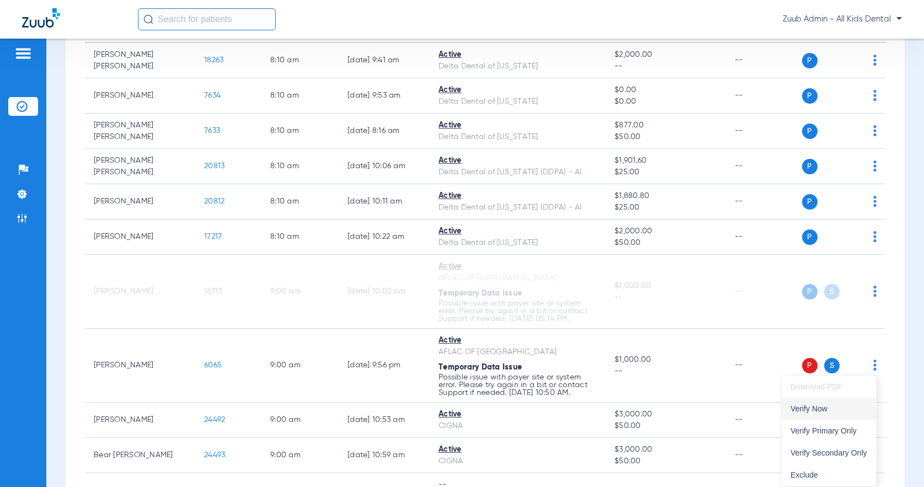
click at [797, 405] on span "Verify Now" at bounding box center [828, 409] width 77 height 8
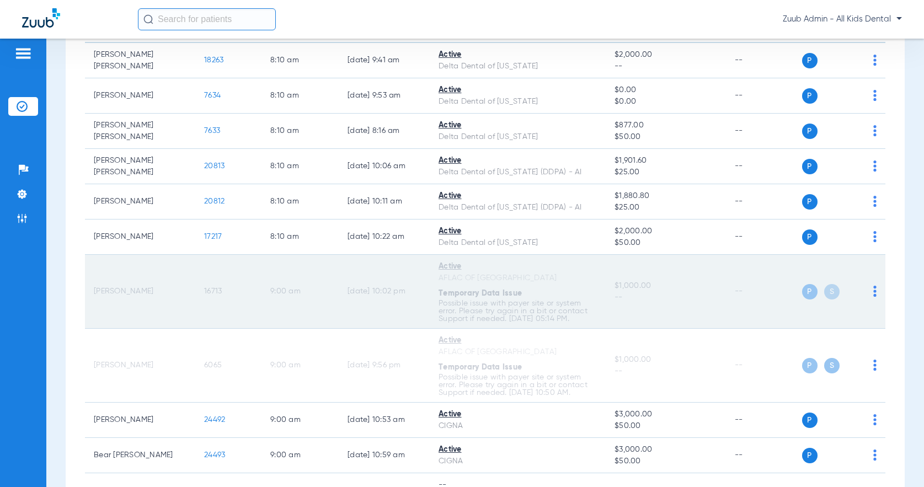
click at [208, 291] on span "16713" at bounding box center [213, 291] width 18 height 8
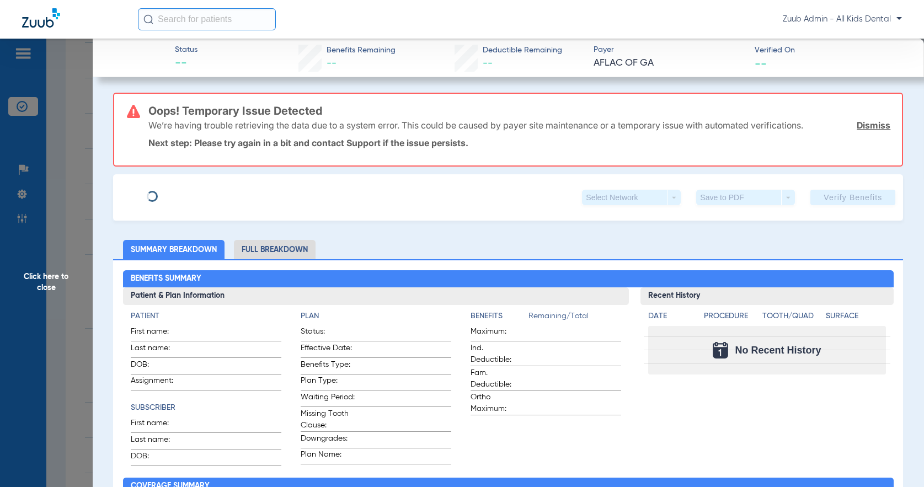
type input "[PERSON_NAME]"
type input "[DATE]"
type input "524452319"
type input "2526637"
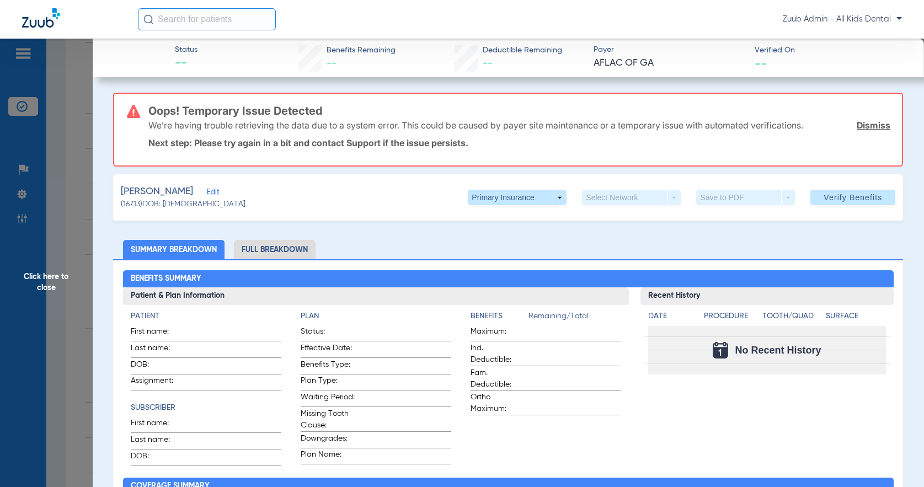
click at [207, 191] on span "Edit" at bounding box center [212, 193] width 10 height 10
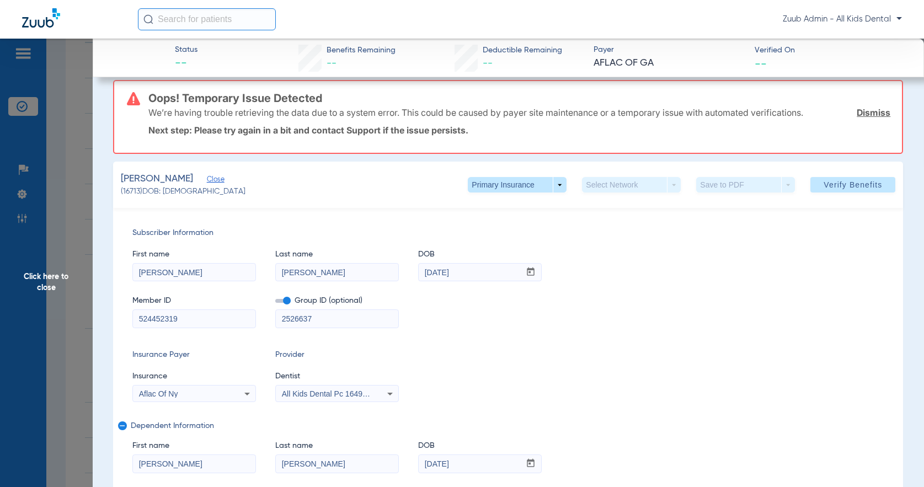
scroll to position [14, 0]
click at [862, 191] on span at bounding box center [852, 183] width 85 height 26
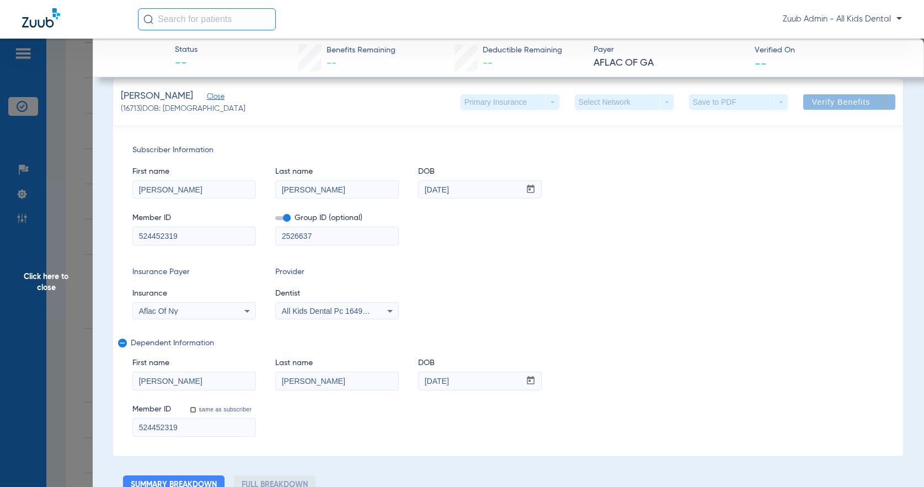
scroll to position [0, 0]
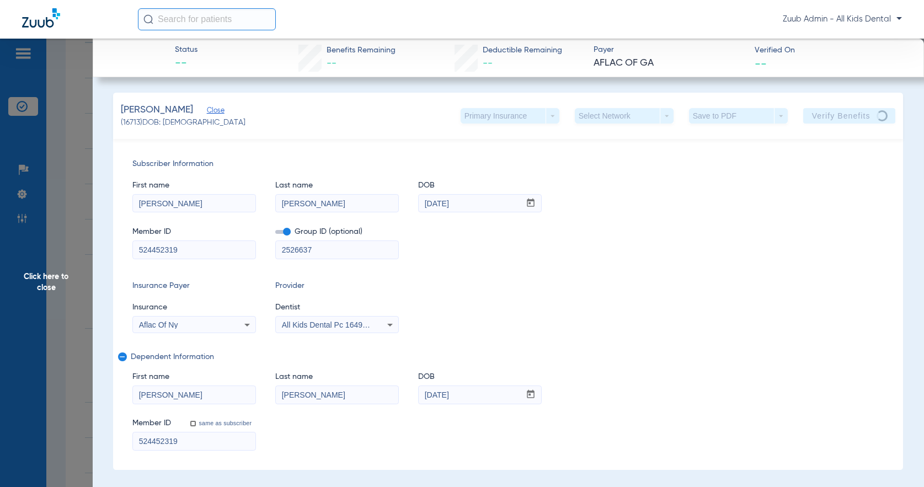
click at [48, 287] on span "Click here to close" at bounding box center [46, 282] width 93 height 487
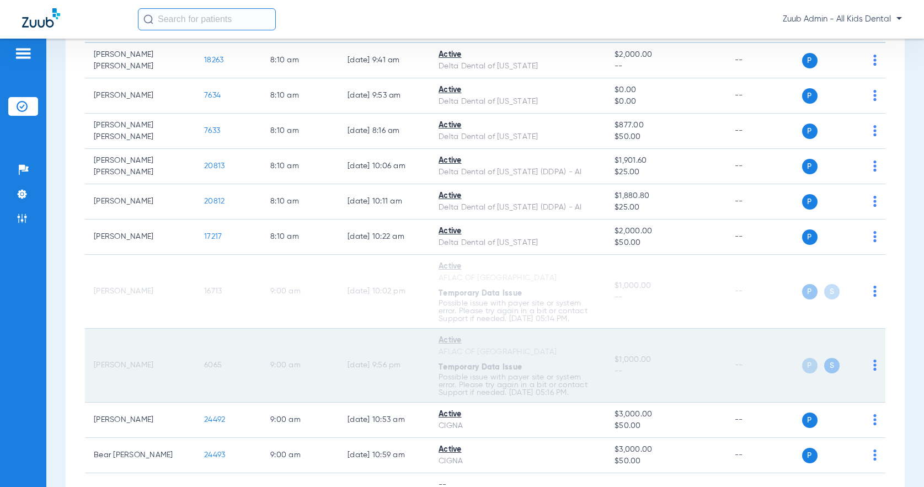
click at [873, 365] on img at bounding box center [874, 364] width 3 height 11
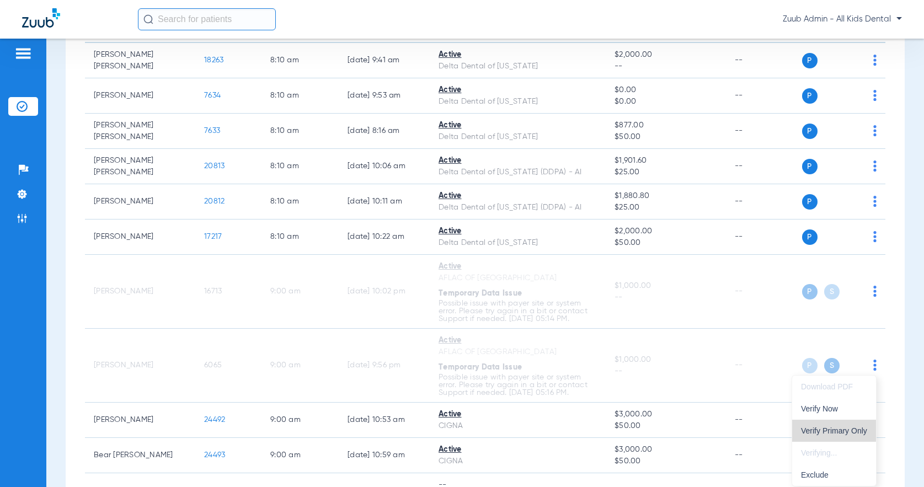
click at [815, 430] on span "Verify Primary Only" at bounding box center [834, 431] width 66 height 8
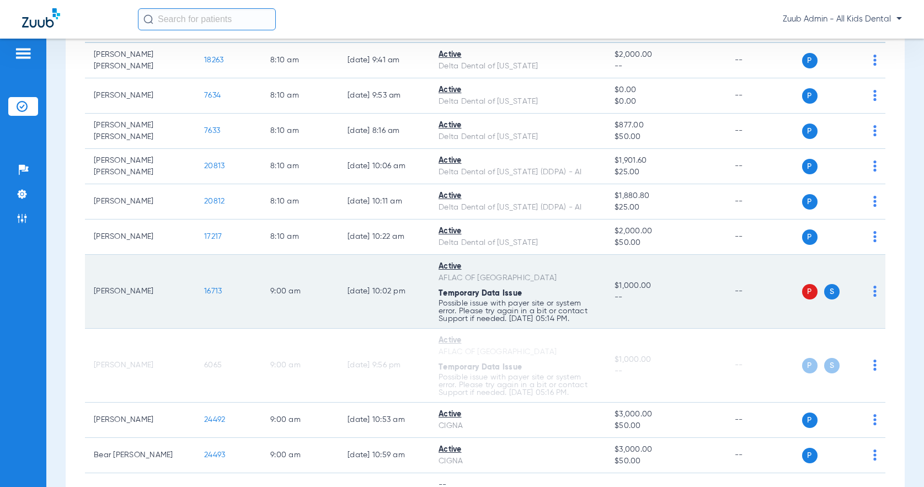
drag, startPoint x: 477, startPoint y: 280, endPoint x: 493, endPoint y: 278, distance: 15.5
click at [450, 277] on div "AFLAC OF [GEOGRAPHIC_DATA]" at bounding box center [517, 278] width 158 height 12
click at [496, 279] on div "AFLAC OF [GEOGRAPHIC_DATA]" at bounding box center [517, 278] width 158 height 12
drag, startPoint x: 469, startPoint y: 278, endPoint x: 291, endPoint y: 290, distance: 177.9
click at [451, 279] on div "AFLAC OF [GEOGRAPHIC_DATA]" at bounding box center [517, 278] width 158 height 12
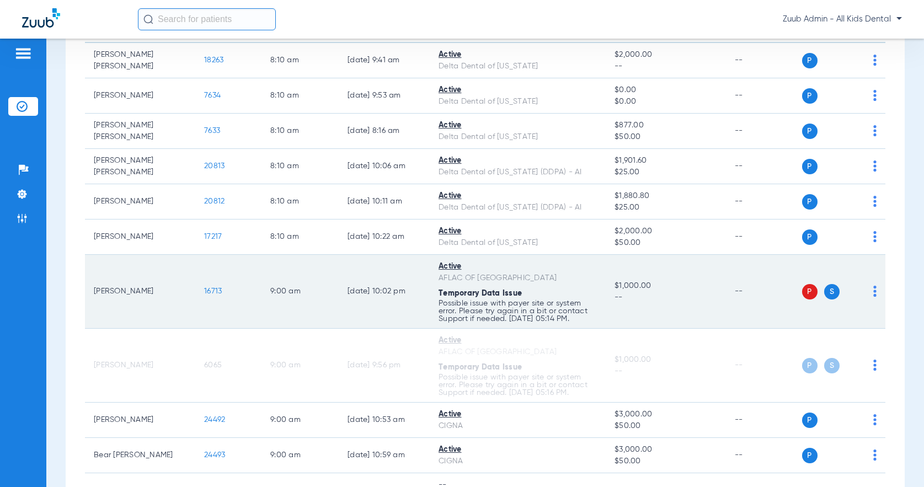
drag, startPoint x: 147, startPoint y: 293, endPoint x: 287, endPoint y: 303, distance: 140.9
click at [96, 289] on td "[PERSON_NAME]" at bounding box center [140, 292] width 110 height 74
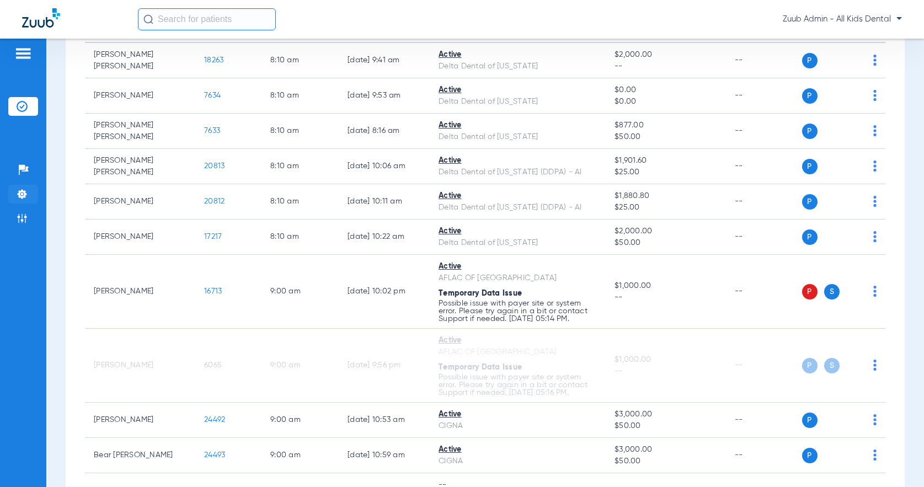
click at [17, 191] on img at bounding box center [22, 194] width 11 height 11
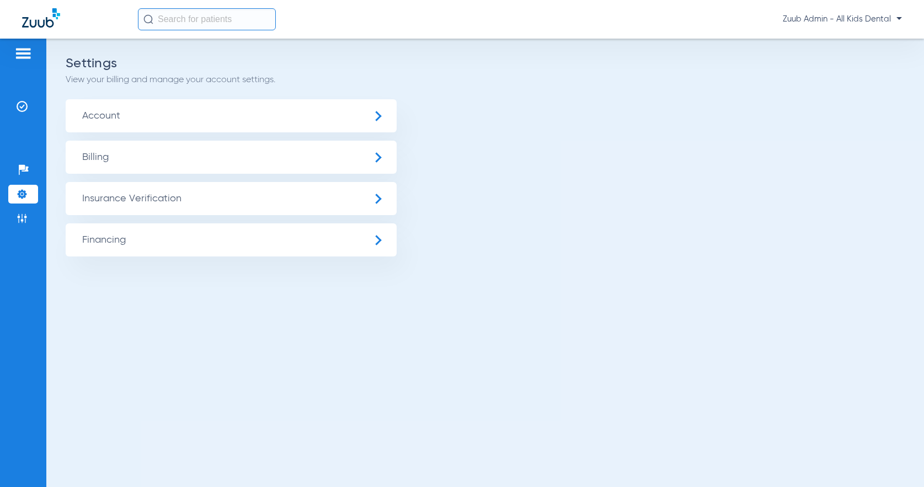
click at [122, 194] on span "Insurance Verification" at bounding box center [231, 198] width 331 height 33
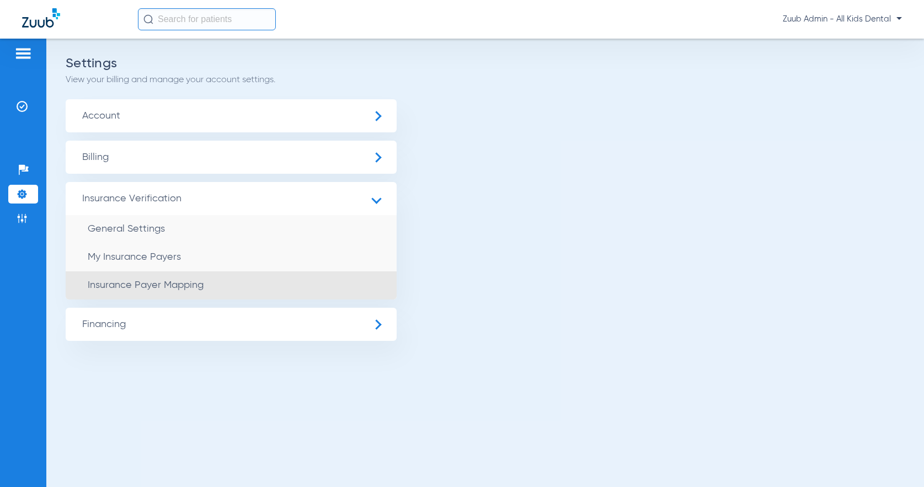
click at [166, 288] on span "Insurance Payer Mapping" at bounding box center [146, 285] width 116 height 10
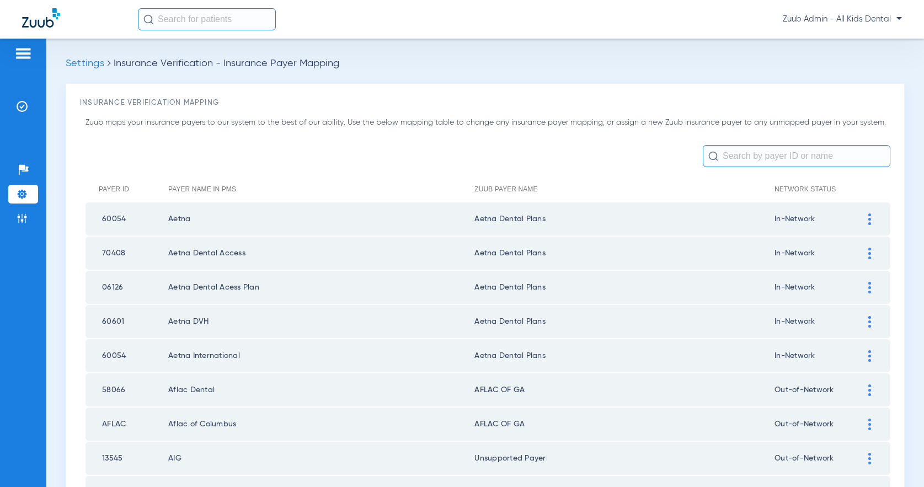
click at [783, 152] on input "text" at bounding box center [795, 156] width 187 height 22
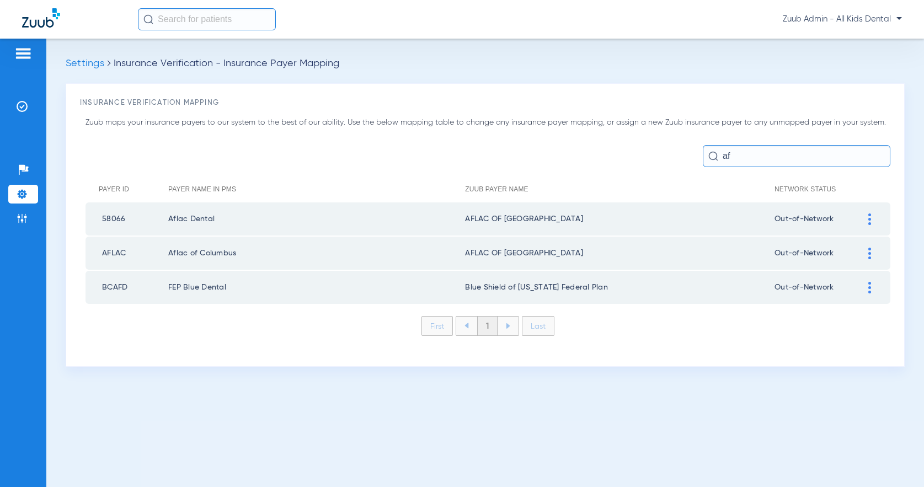
type input "af"
click at [868, 252] on img at bounding box center [869, 254] width 3 height 12
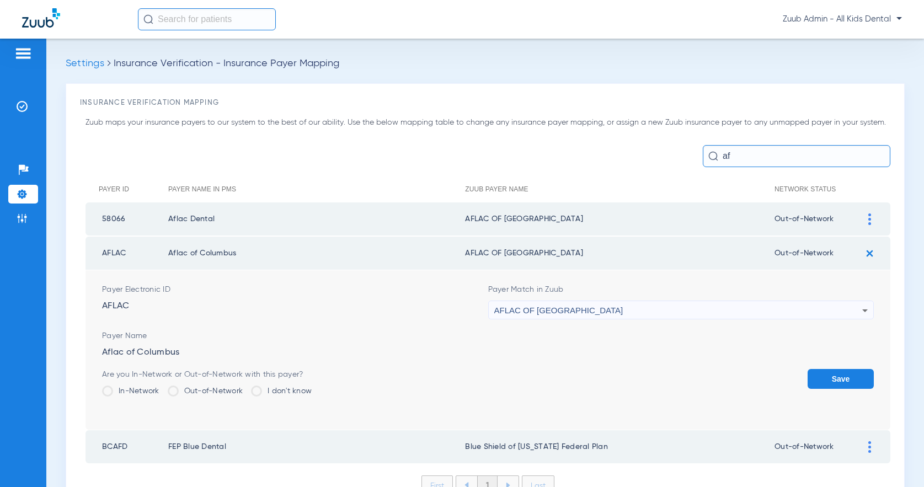
click at [534, 307] on span "AFLAC OF [GEOGRAPHIC_DATA]" at bounding box center [558, 309] width 129 height 9
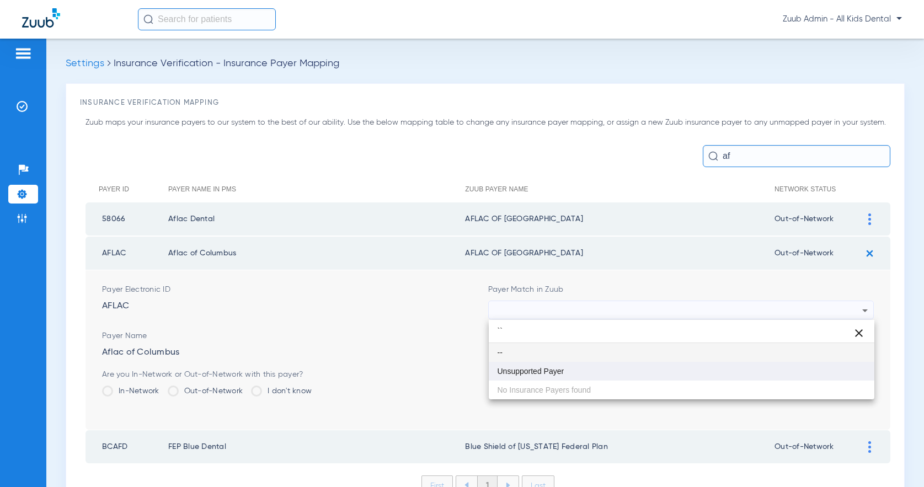
type input "``"
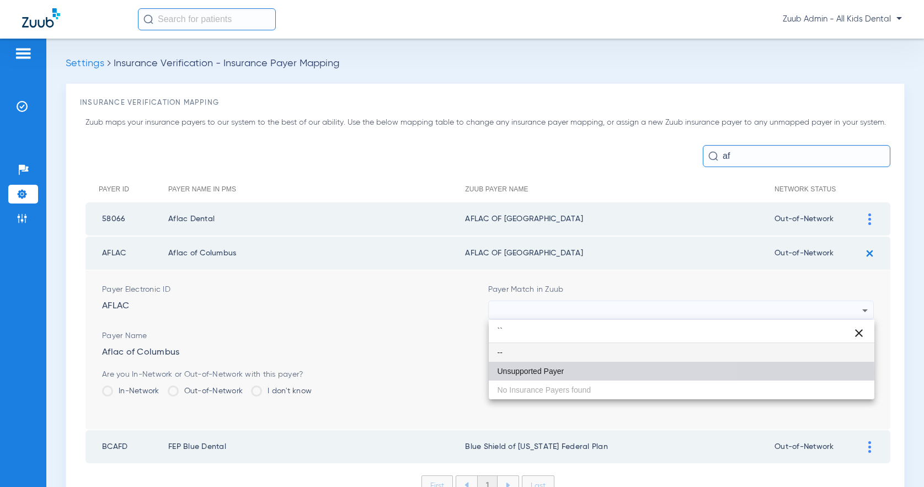
click at [525, 373] on span "Unsupported Payer" at bounding box center [530, 371] width 67 height 8
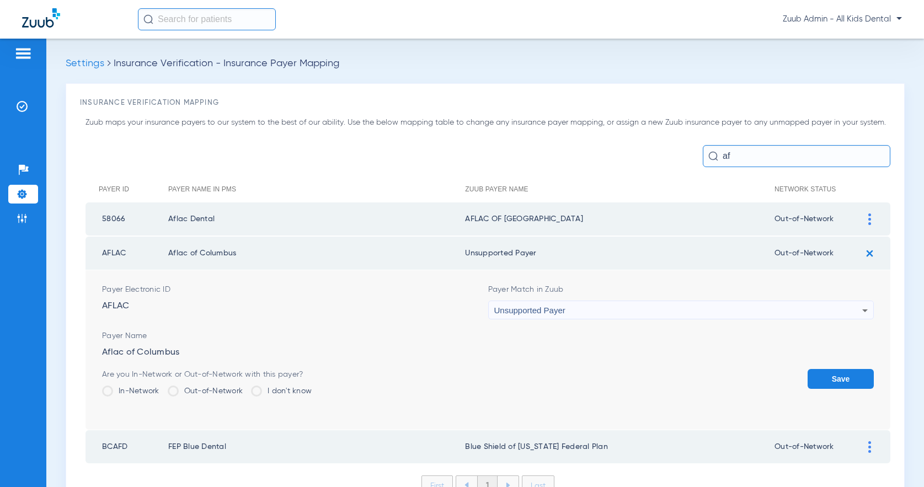
click at [837, 380] on button "Save" at bounding box center [840, 379] width 66 height 20
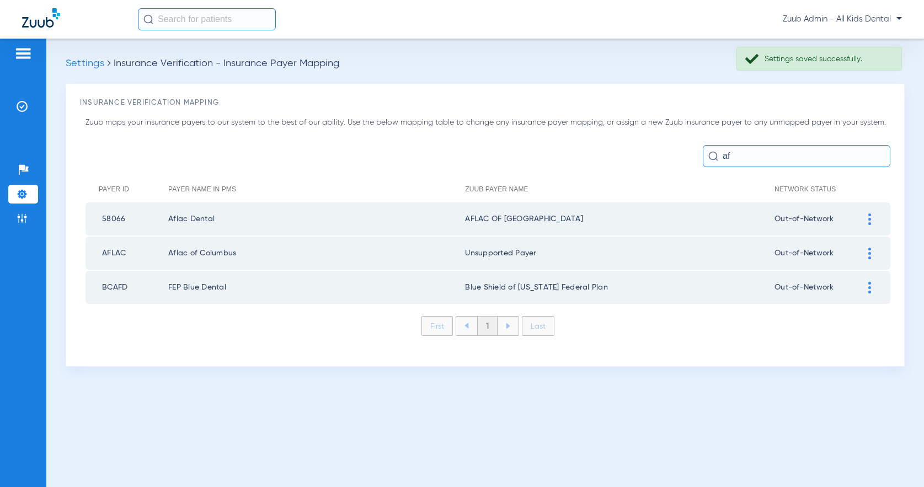
click at [869, 218] on img at bounding box center [869, 219] width 3 height 12
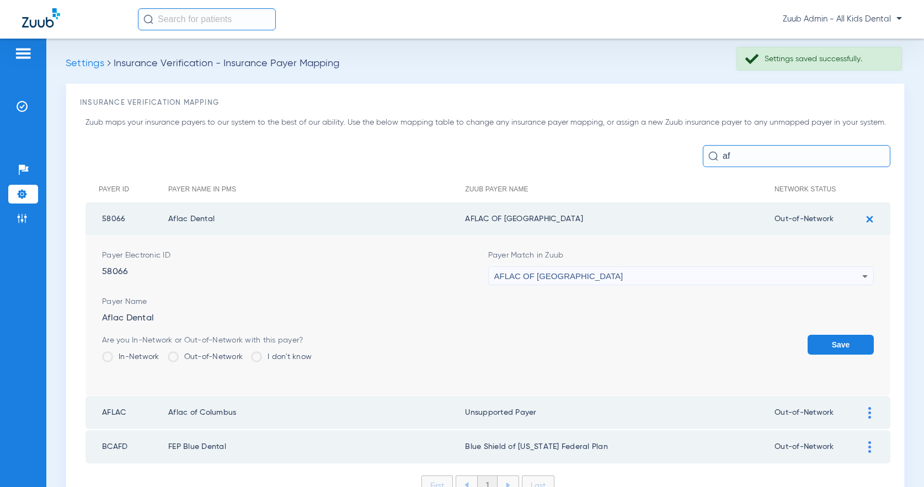
click at [700, 274] on div "AFLAC OF [GEOGRAPHIC_DATA]" at bounding box center [678, 276] width 368 height 19
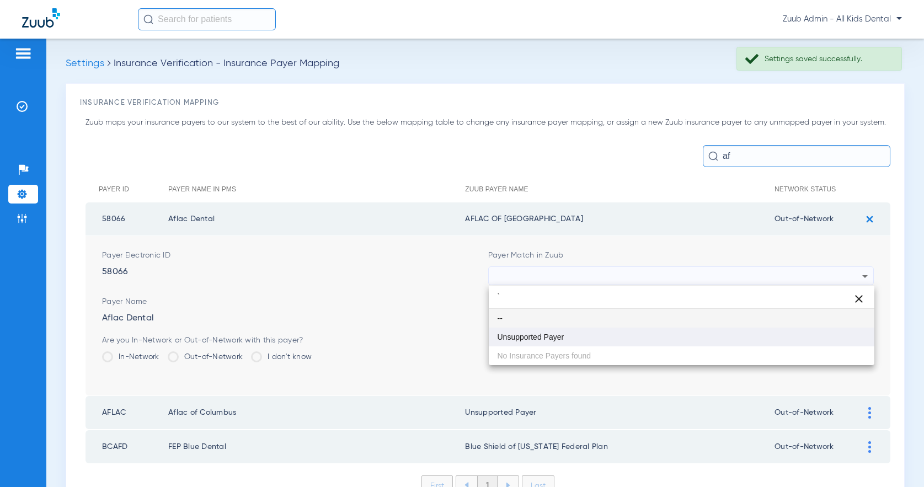
type input "`"
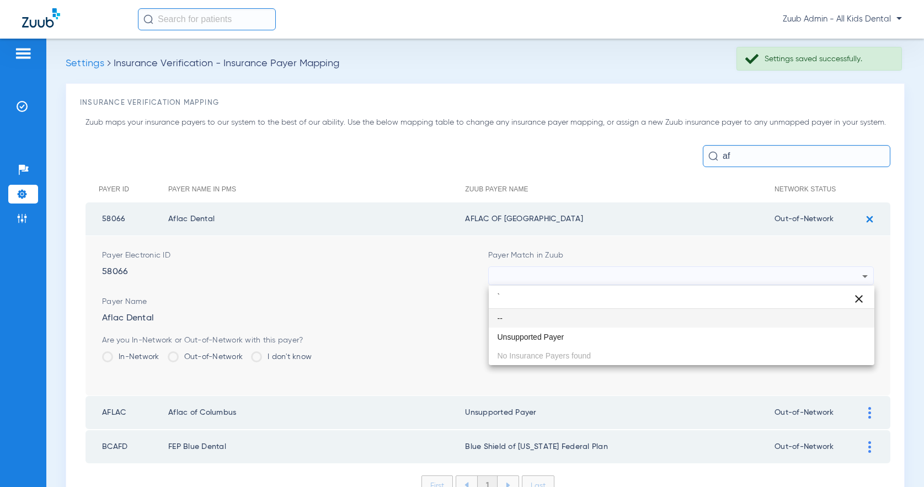
drag, startPoint x: 548, startPoint y: 337, endPoint x: 828, endPoint y: 362, distance: 281.2
click at [549, 337] on span "Unsupported Payer" at bounding box center [530, 337] width 67 height 8
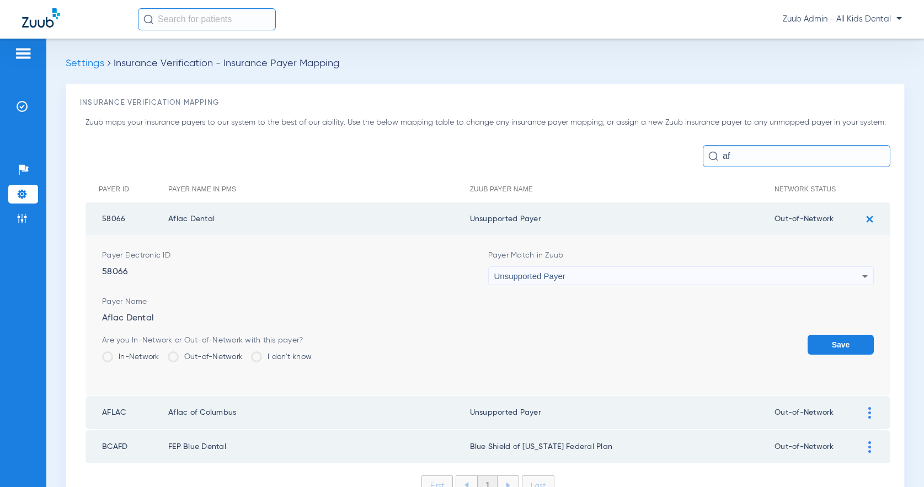
click at [841, 335] on button "Save" at bounding box center [840, 345] width 66 height 20
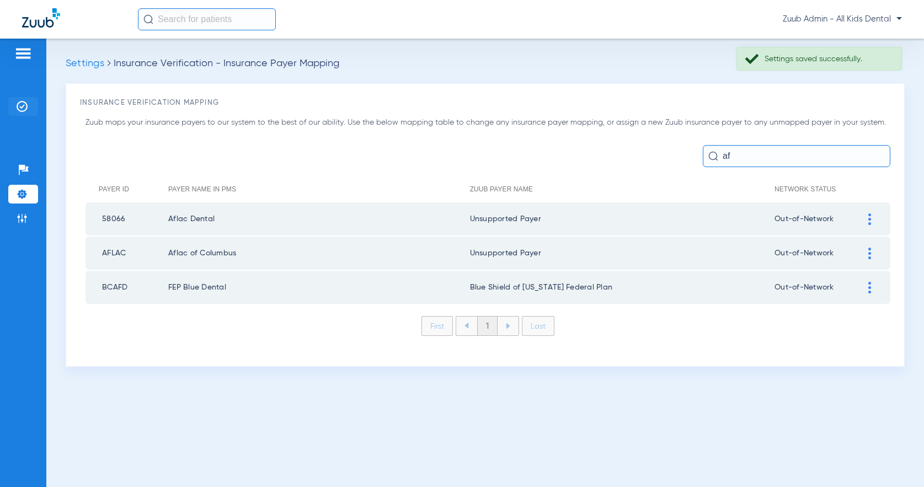
click at [26, 104] on img at bounding box center [22, 106] width 11 height 11
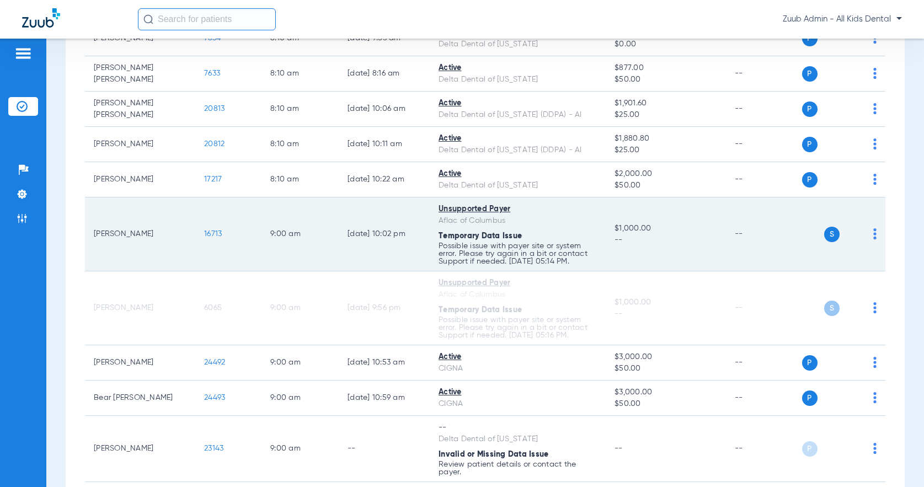
scroll to position [199, 0]
click at [874, 232] on img at bounding box center [874, 232] width 3 height 11
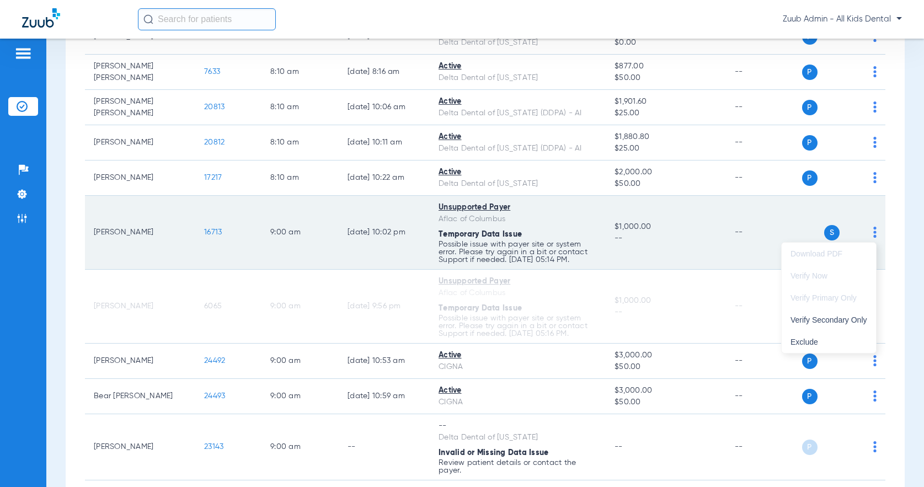
drag, startPoint x: 286, startPoint y: 235, endPoint x: 217, endPoint y: 230, distance: 68.5
click at [286, 235] on div at bounding box center [462, 243] width 924 height 487
click at [217, 230] on span "16713" at bounding box center [213, 232] width 18 height 8
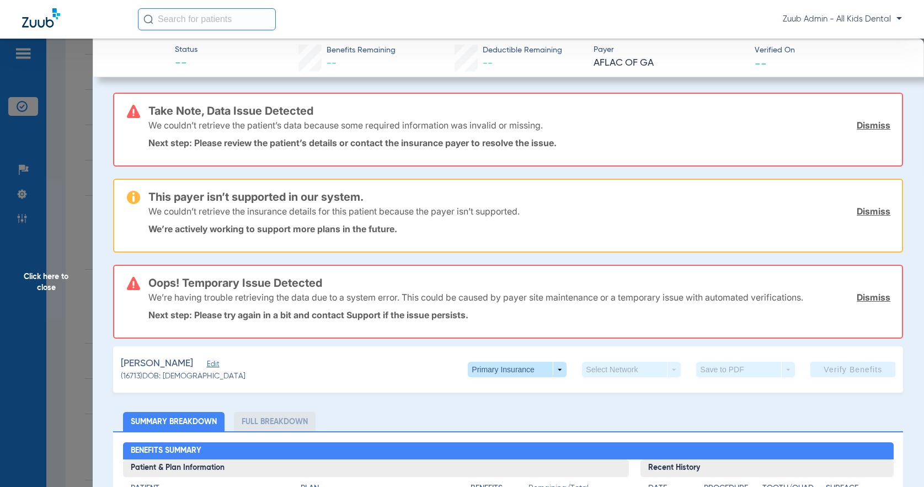
click at [875, 122] on link "Dismiss" at bounding box center [873, 125] width 34 height 11
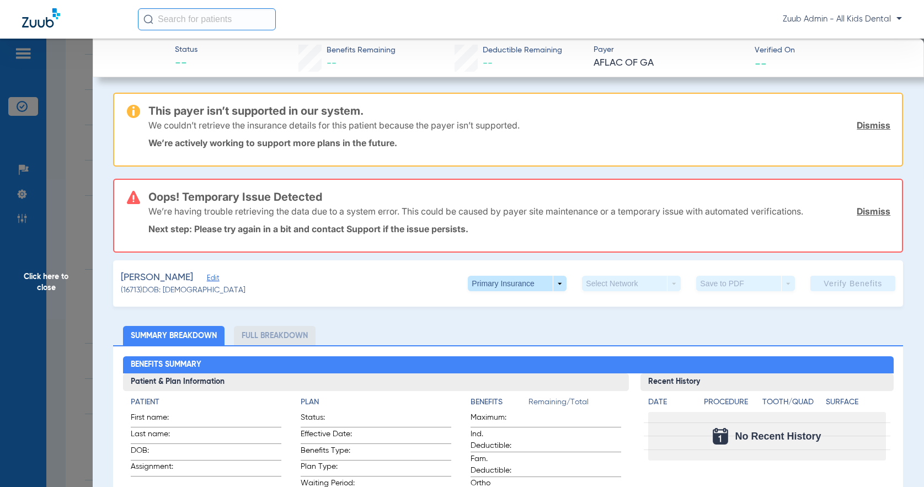
click at [875, 122] on link "Dismiss" at bounding box center [873, 125] width 34 height 11
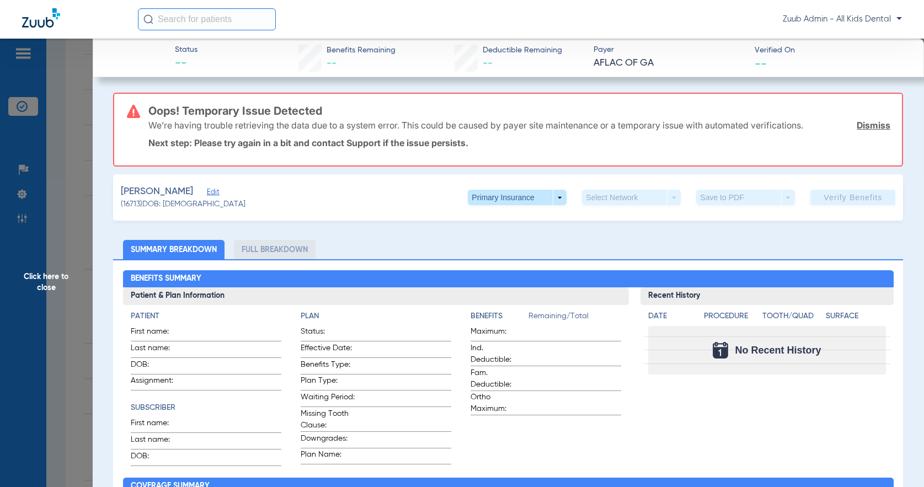
click at [875, 122] on link "Dismiss" at bounding box center [873, 125] width 34 height 11
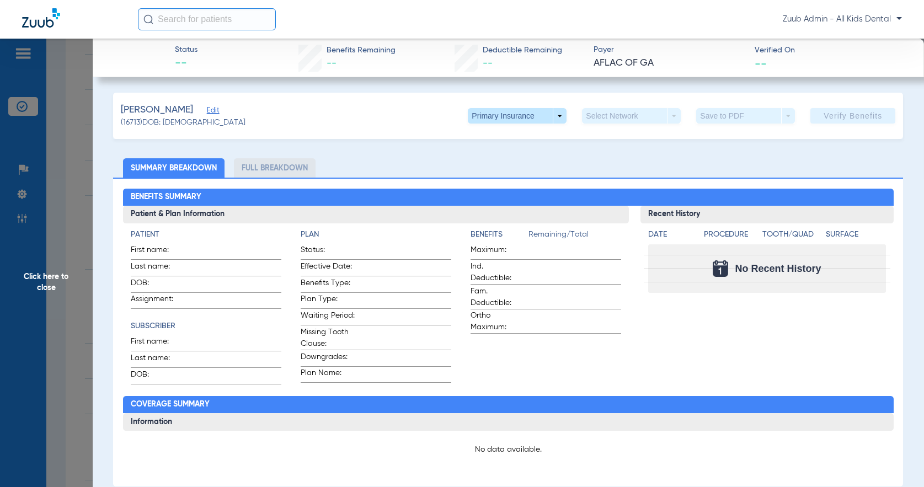
click at [42, 274] on span "Click here to close" at bounding box center [46, 282] width 93 height 487
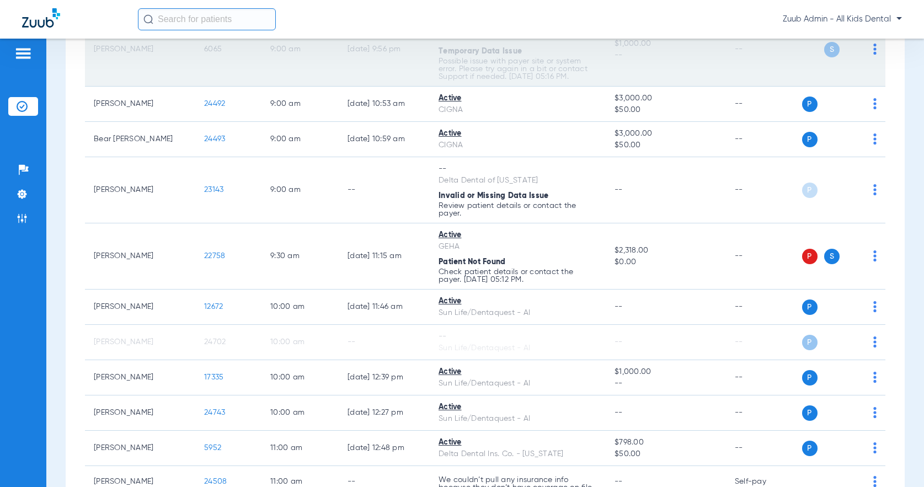
scroll to position [462, 0]
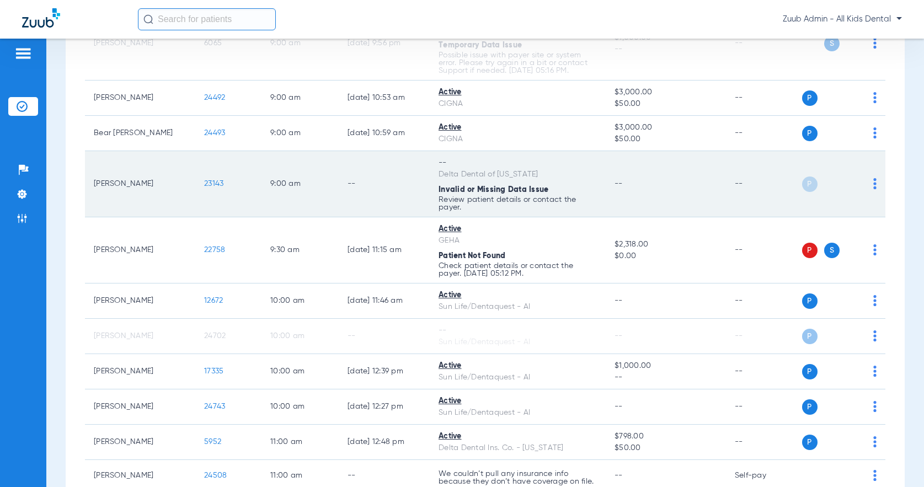
click at [873, 181] on img at bounding box center [874, 183] width 3 height 11
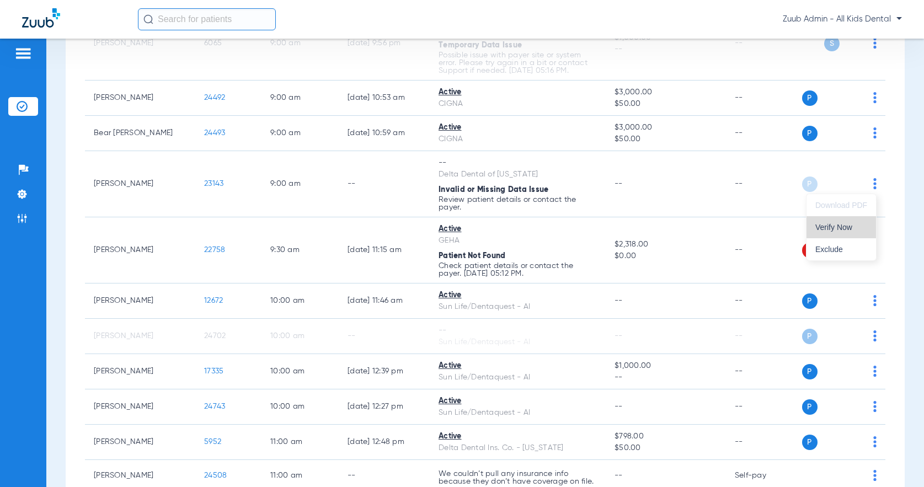
click at [851, 223] on span "Verify Now" at bounding box center [841, 227] width 52 height 8
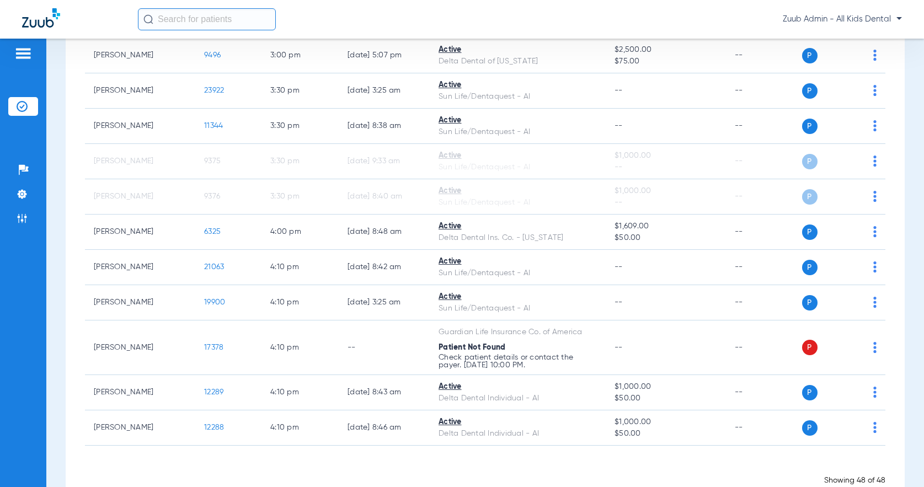
scroll to position [1754, 0]
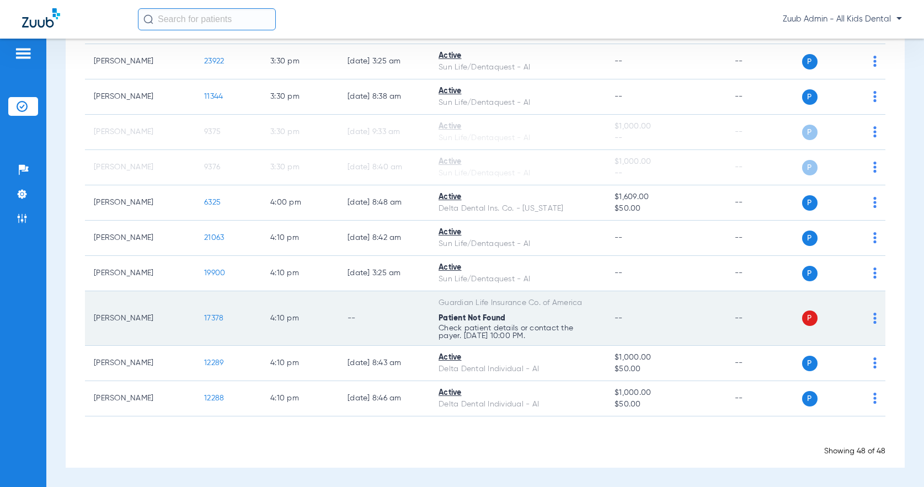
click at [219, 319] on span "17378" at bounding box center [213, 318] width 19 height 8
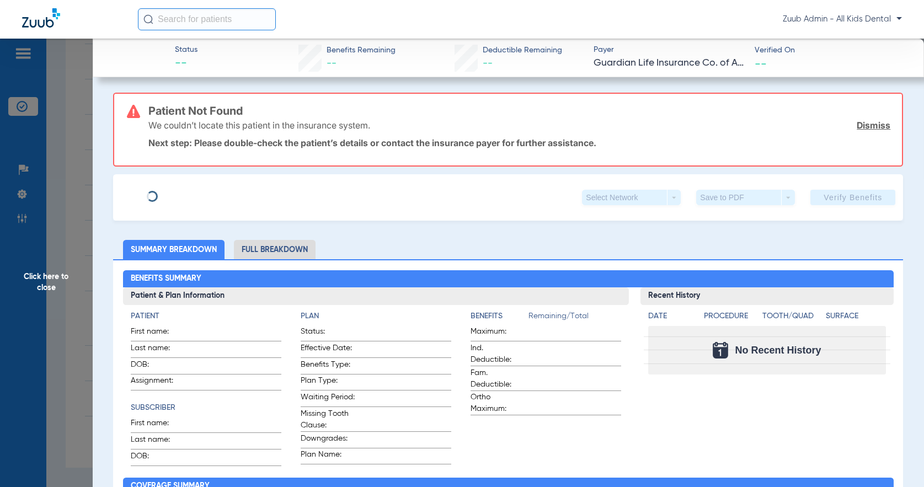
type input "[PERSON_NAME]"
type input "[DATE]"
type input "335A77429"
type input "00568617"
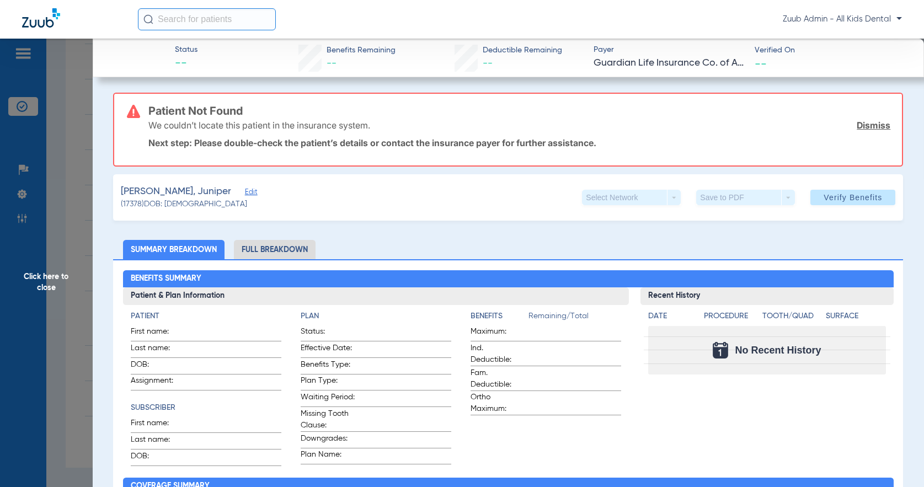
click at [245, 195] on span "Edit" at bounding box center [250, 193] width 10 height 10
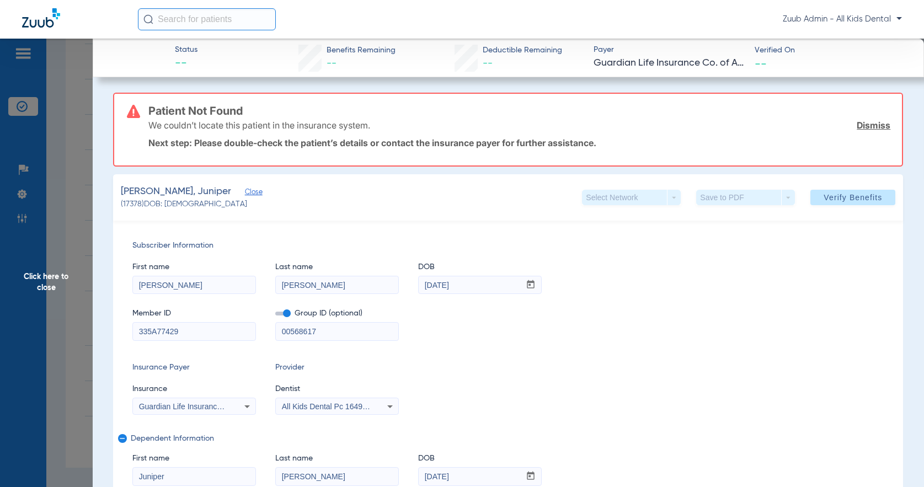
scroll to position [137, 0]
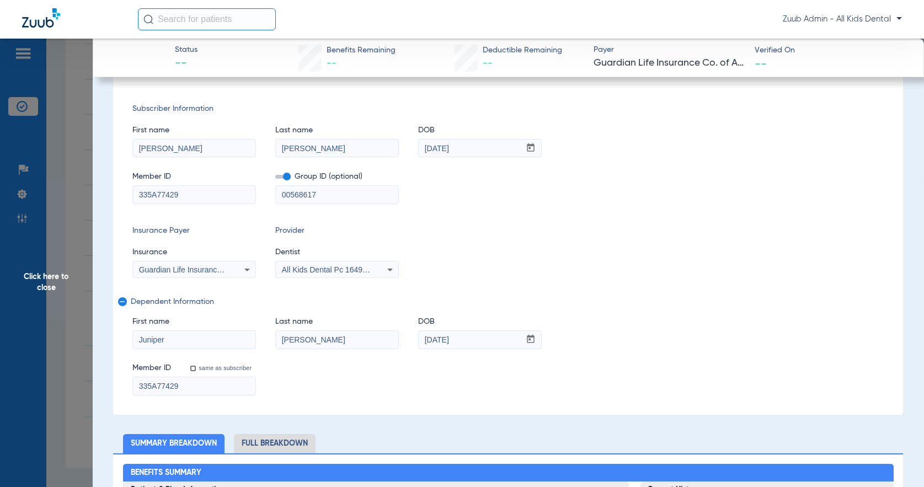
click at [41, 284] on span "Click here to close" at bounding box center [46, 282] width 93 height 487
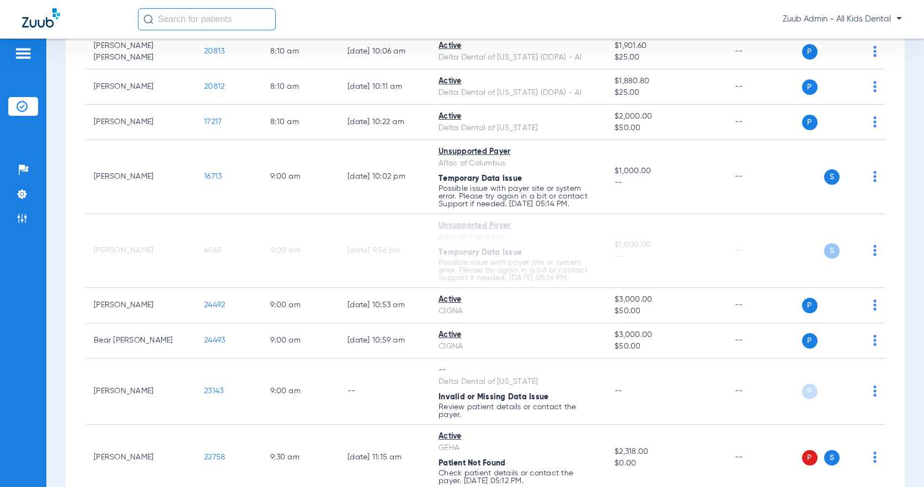
scroll to position [0, 0]
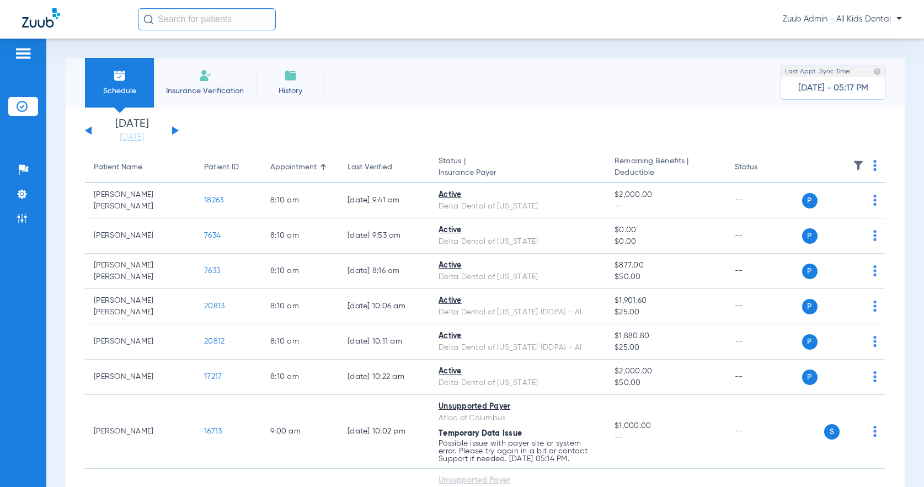
click at [173, 128] on button at bounding box center [175, 130] width 7 height 8
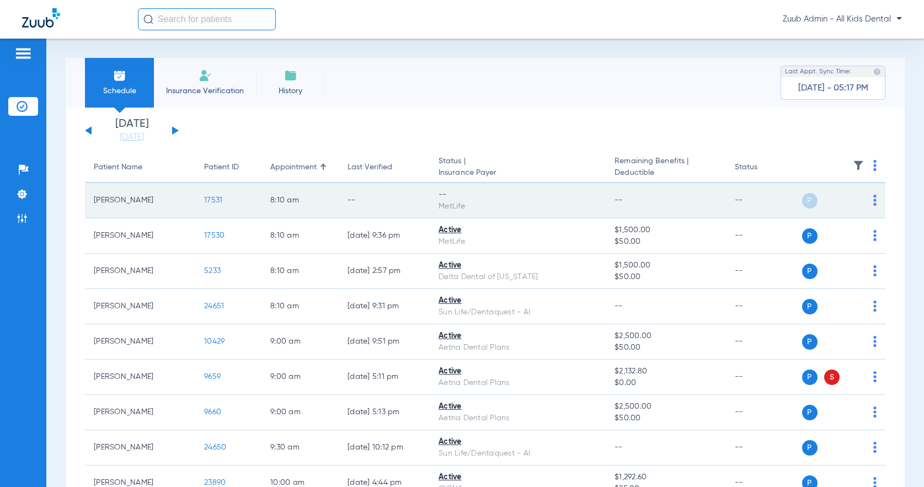
scroll to position [3, 0]
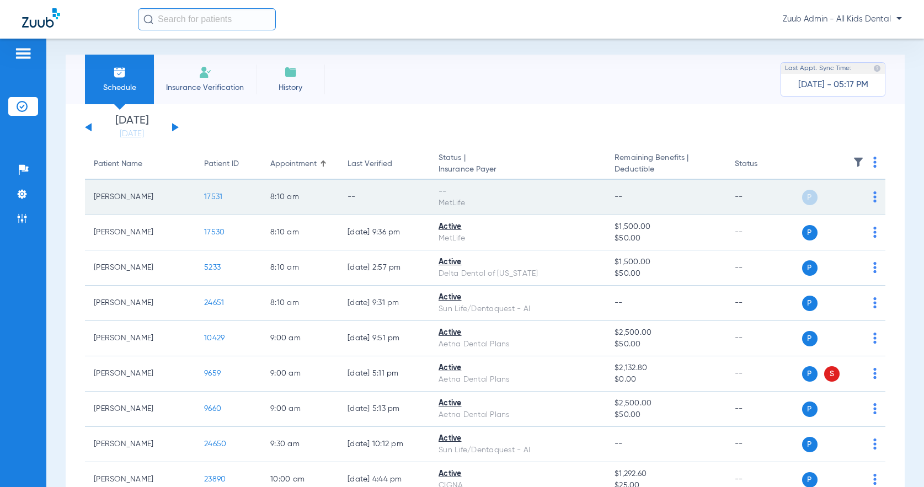
click at [873, 199] on img at bounding box center [874, 196] width 3 height 11
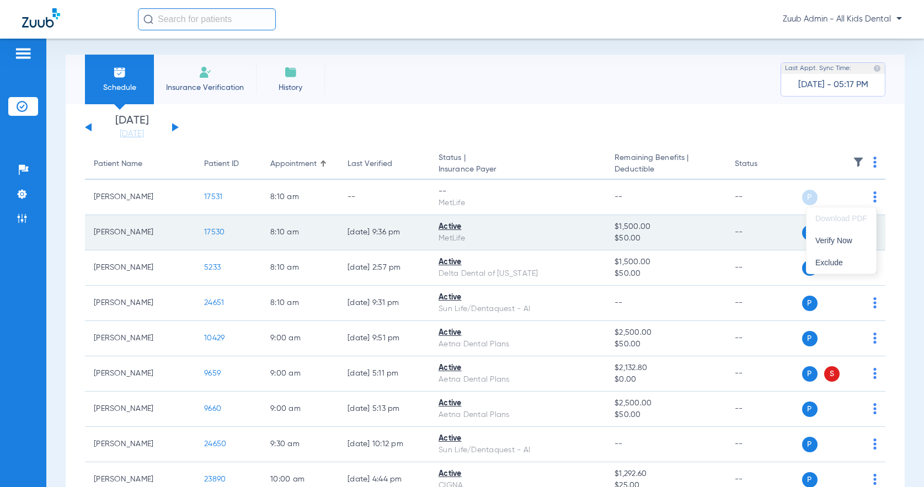
click at [826, 242] on span "Verify Now" at bounding box center [841, 241] width 52 height 8
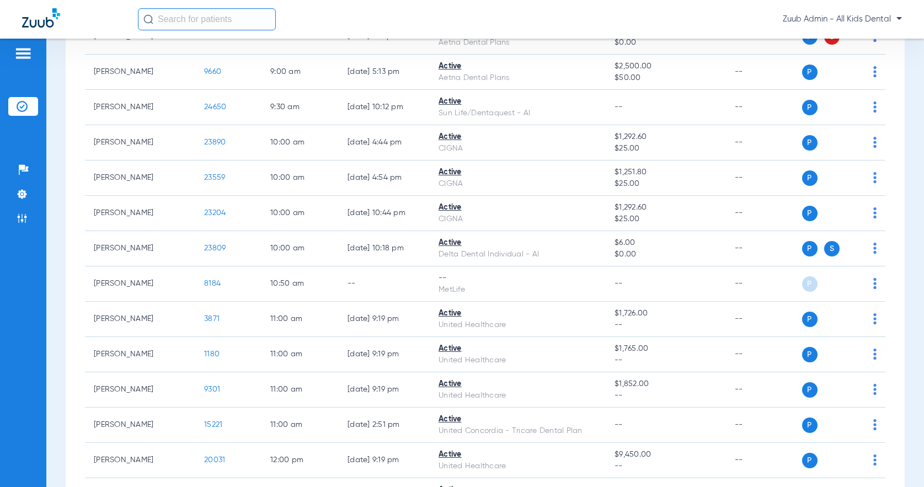
scroll to position [341, 0]
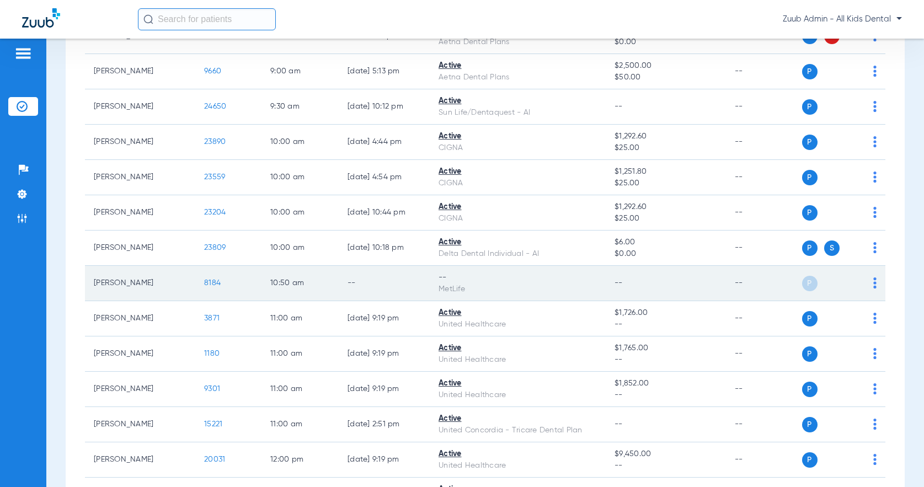
click at [873, 281] on img at bounding box center [874, 282] width 3 height 11
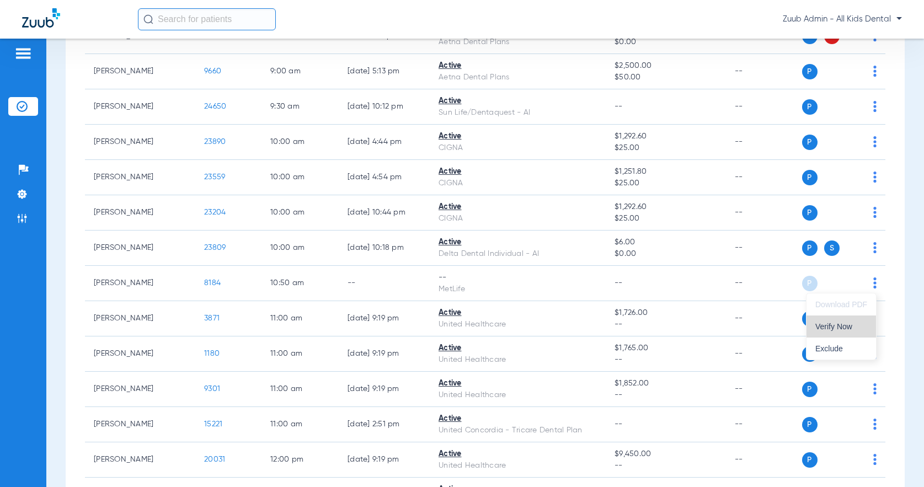
click at [826, 329] on span "Verify Now" at bounding box center [841, 327] width 52 height 8
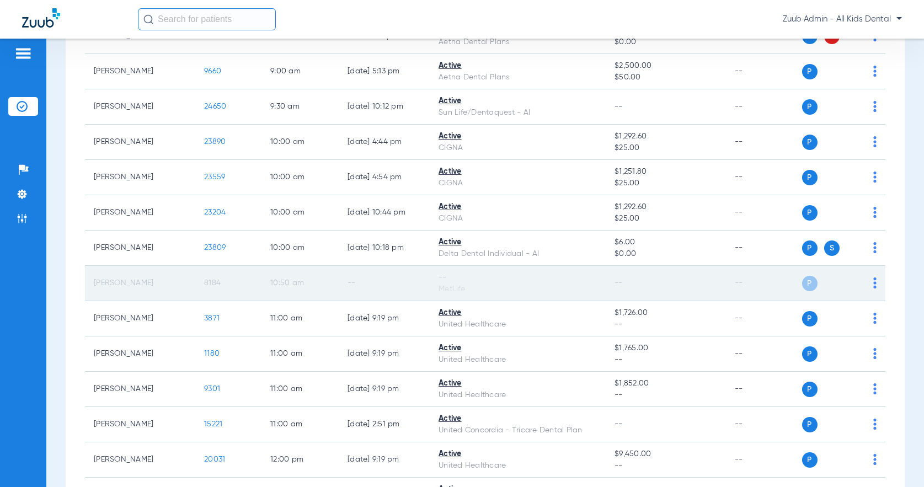
click at [207, 279] on span "8184" at bounding box center [212, 283] width 17 height 8
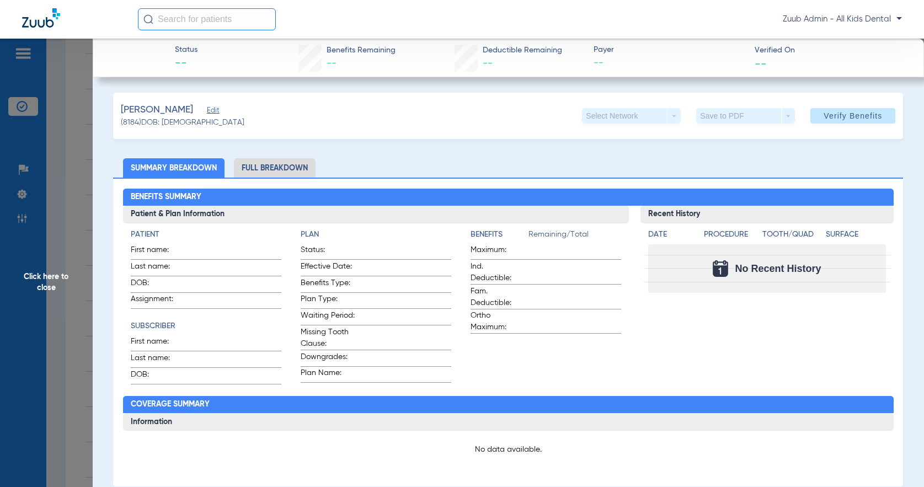
click at [207, 109] on span "Edit" at bounding box center [212, 111] width 10 height 10
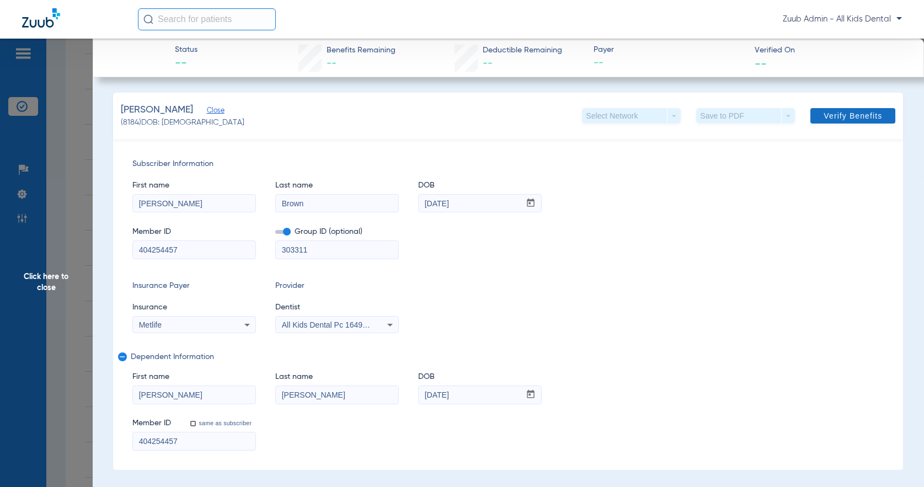
click at [881, 114] on span "Verify Benefits" at bounding box center [852, 115] width 58 height 9
click at [29, 282] on span "Click here to close" at bounding box center [46, 282] width 93 height 487
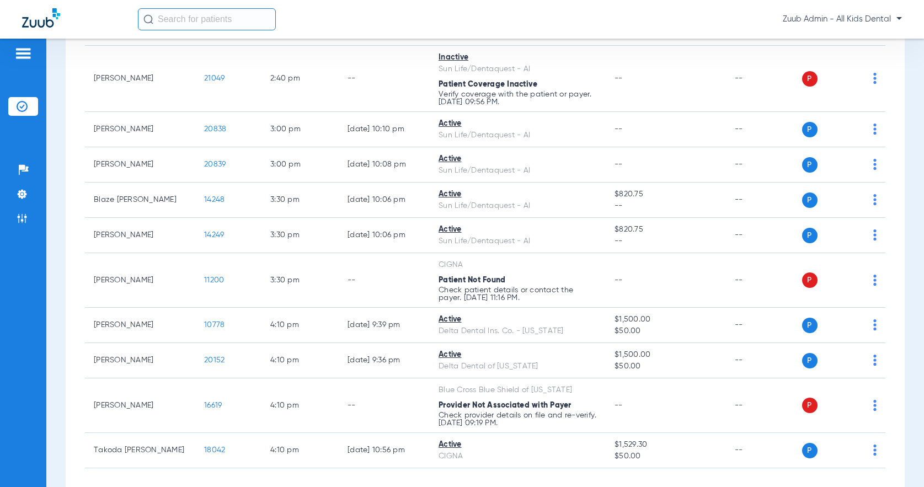
scroll to position [1274, 0]
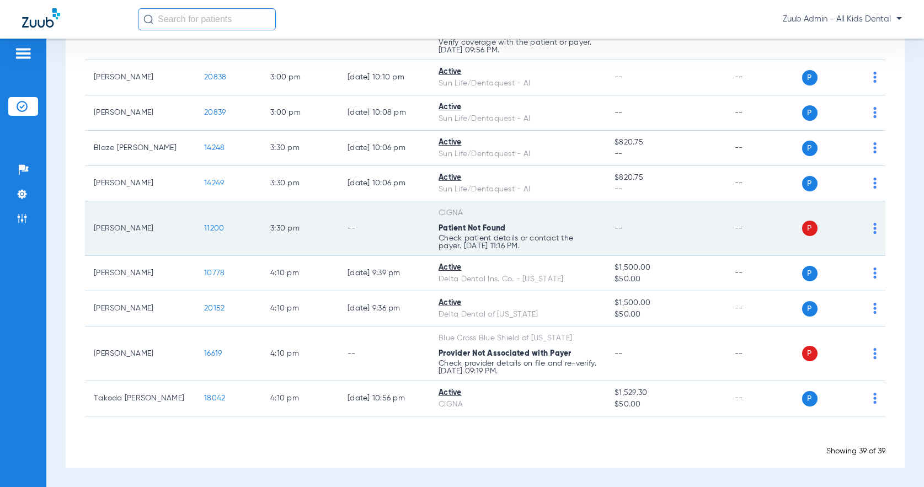
click at [215, 226] on span "11200" at bounding box center [214, 228] width 20 height 8
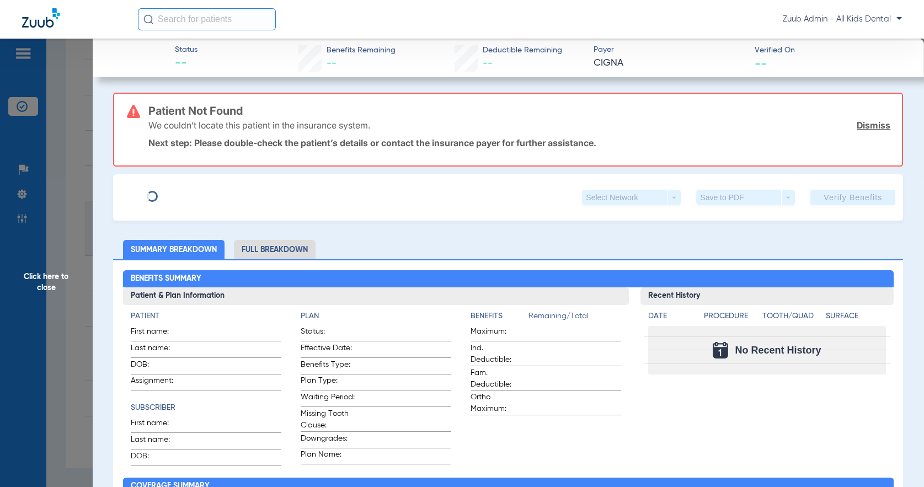
type input "[PERSON_NAME]"
type input "[DATE]"
type input "O974394"
type input "3331155"
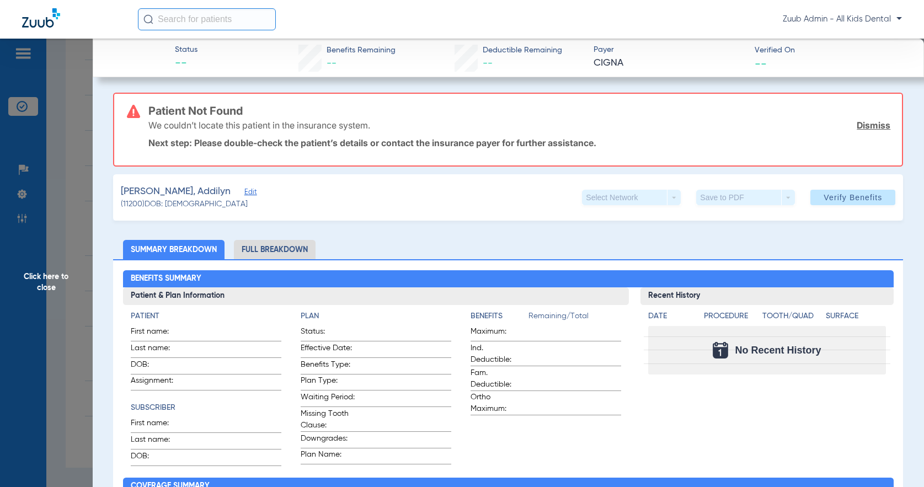
click at [244, 191] on span "Edit" at bounding box center [249, 193] width 10 height 10
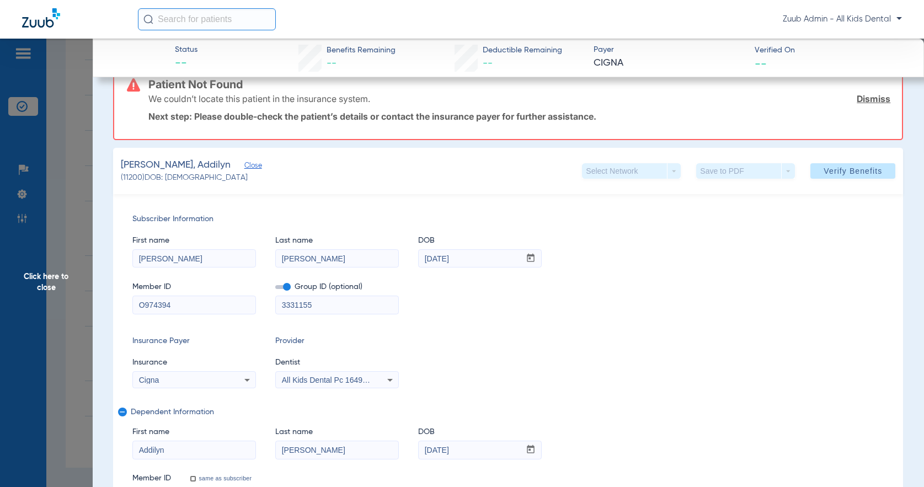
scroll to position [0, 0]
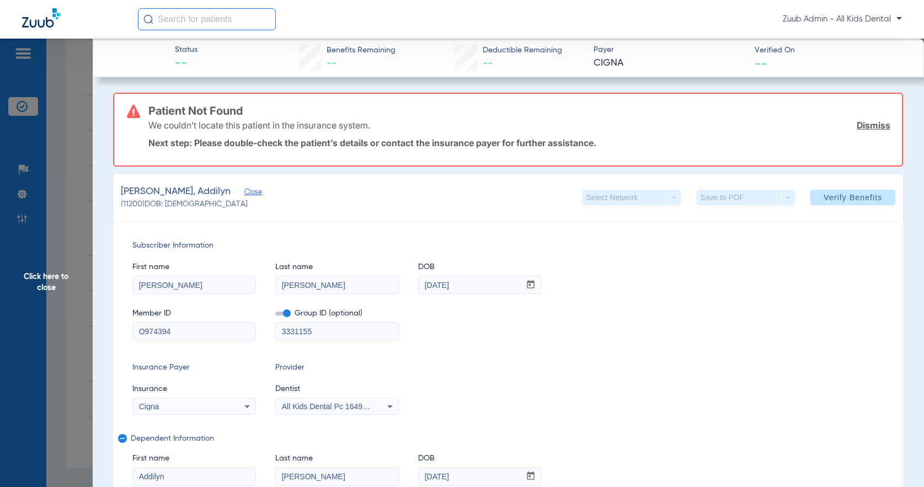
click at [40, 290] on span "Click here to close" at bounding box center [46, 282] width 93 height 487
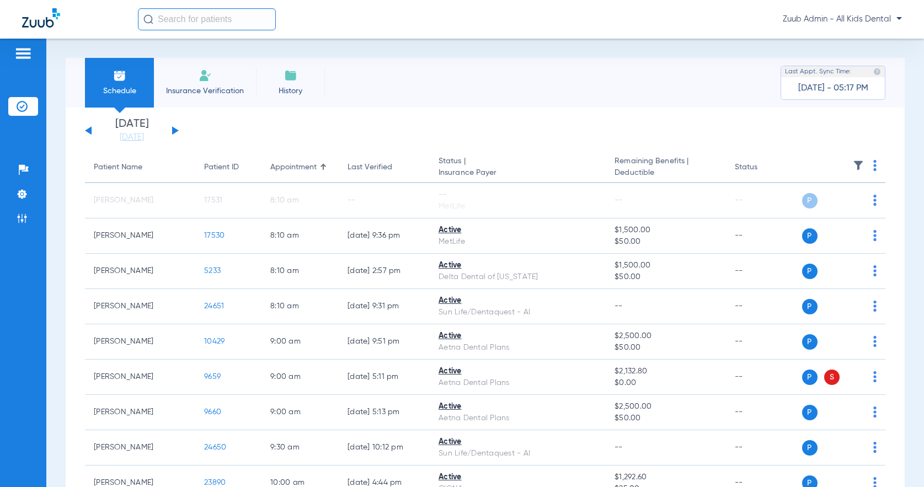
click at [174, 128] on button at bounding box center [175, 130] width 7 height 8
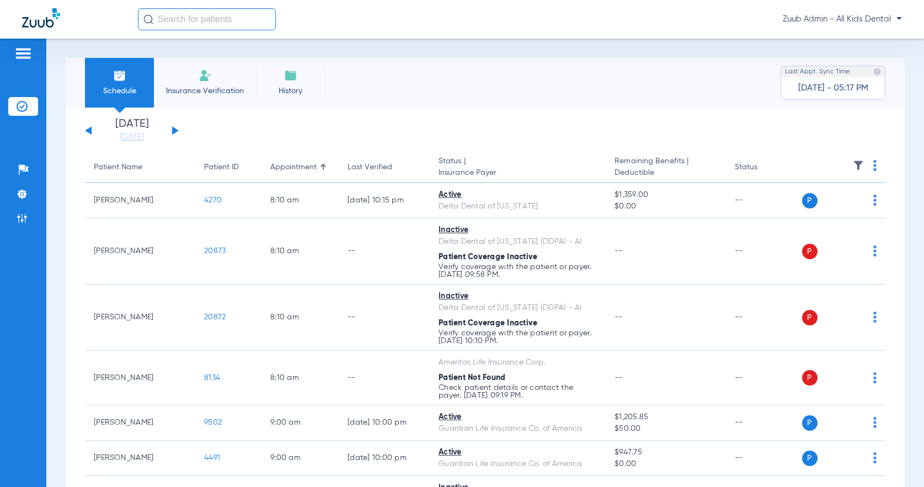
click at [87, 128] on div "[DATE] [DATE] [DATE] [DATE] [DATE] [DATE] [DATE] [DATE] [DATE] [DATE] [DATE] [D…" at bounding box center [132, 131] width 94 height 24
click at [173, 126] on div "[DATE] [DATE] [DATE] [DATE] [DATE] [DATE] [DATE] [DATE] [DATE] [DATE] [DATE] [D…" at bounding box center [132, 131] width 94 height 24
click at [174, 129] on button at bounding box center [175, 130] width 7 height 8
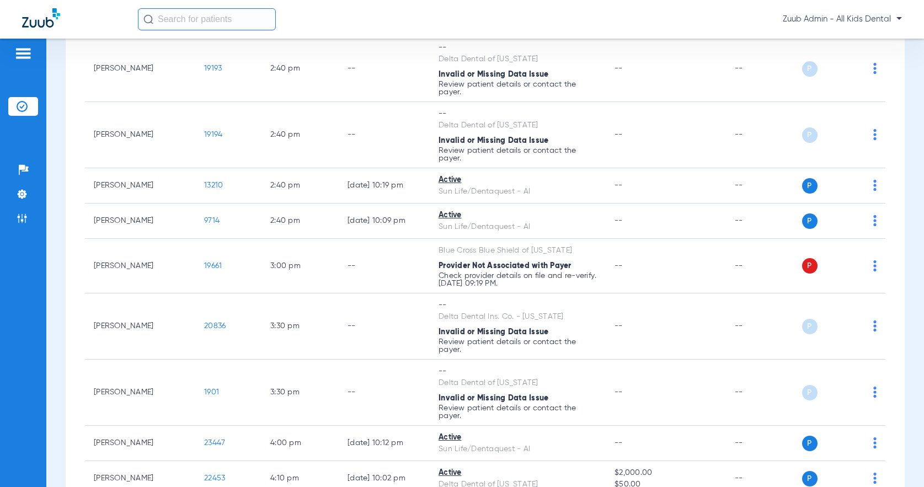
scroll to position [1125, 0]
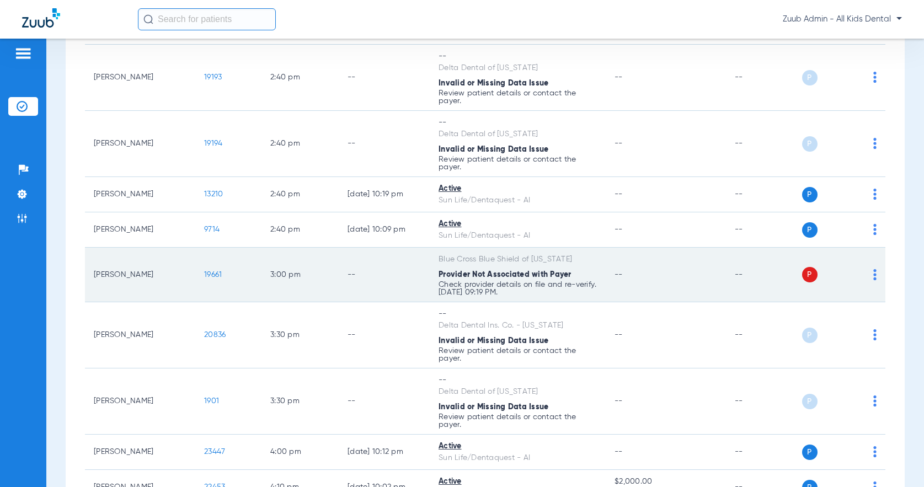
drag, startPoint x: 568, startPoint y: 273, endPoint x: 437, endPoint y: 257, distance: 132.3
click at [437, 257] on td "Blue Cross Blue Shield of [US_STATE] Provider Not Associated with Payer Check p…" at bounding box center [518, 275] width 176 height 55
copy td "Blue Cross Blue Shield of [US_STATE] Provider Not Associated with Payer"
click at [202, 274] on td "19661" at bounding box center [228, 275] width 66 height 55
click at [210, 273] on span "19661" at bounding box center [213, 275] width 18 height 8
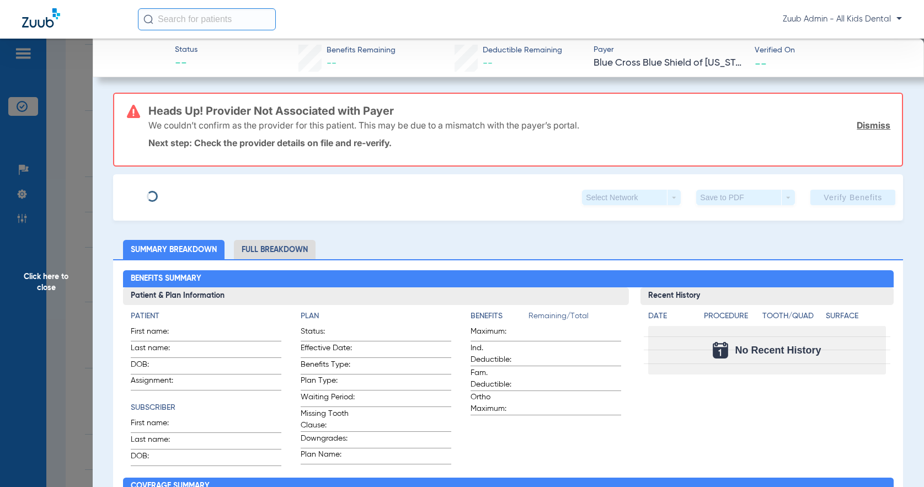
type input "[PERSON_NAME]"
type input "[DATE]"
type input "242W21491"
type input "174102D61D"
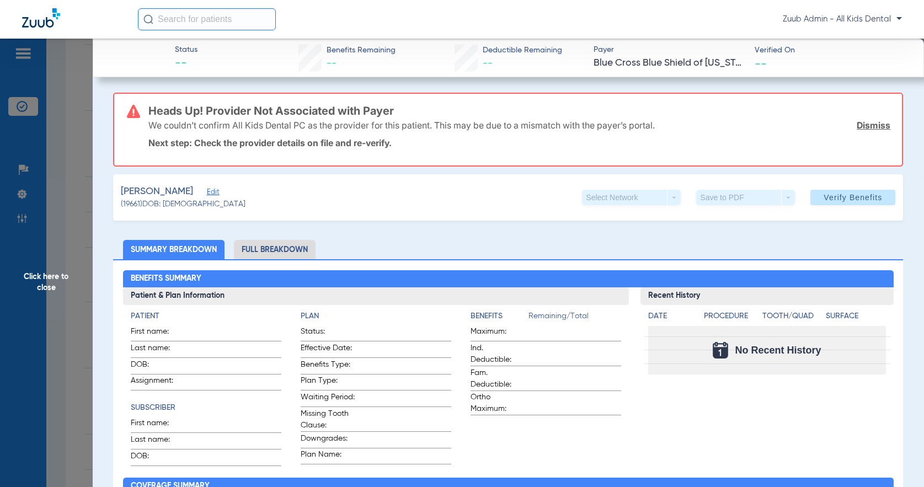
click at [207, 191] on span "Edit" at bounding box center [212, 193] width 10 height 10
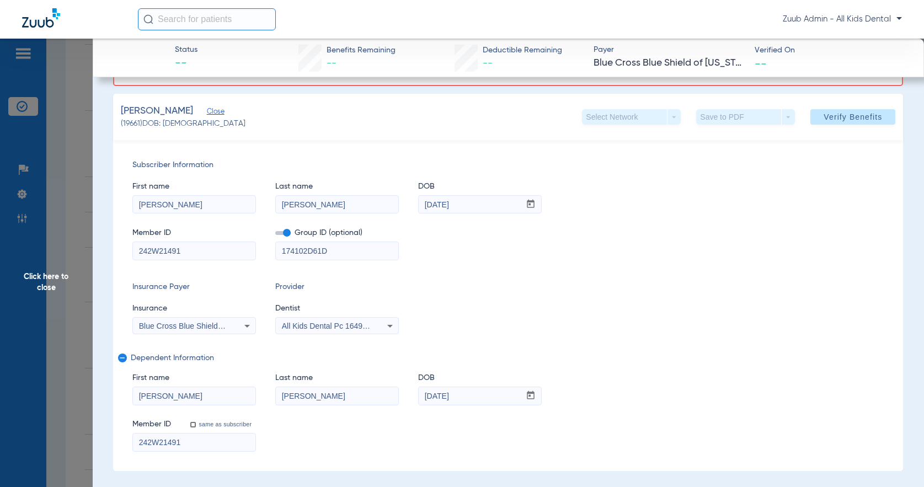
scroll to position [90, 0]
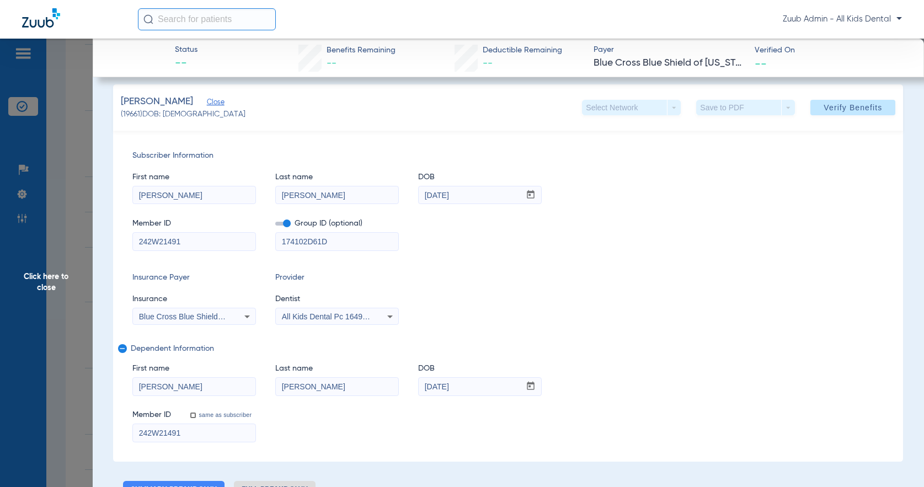
click at [387, 318] on icon at bounding box center [389, 316] width 13 height 13
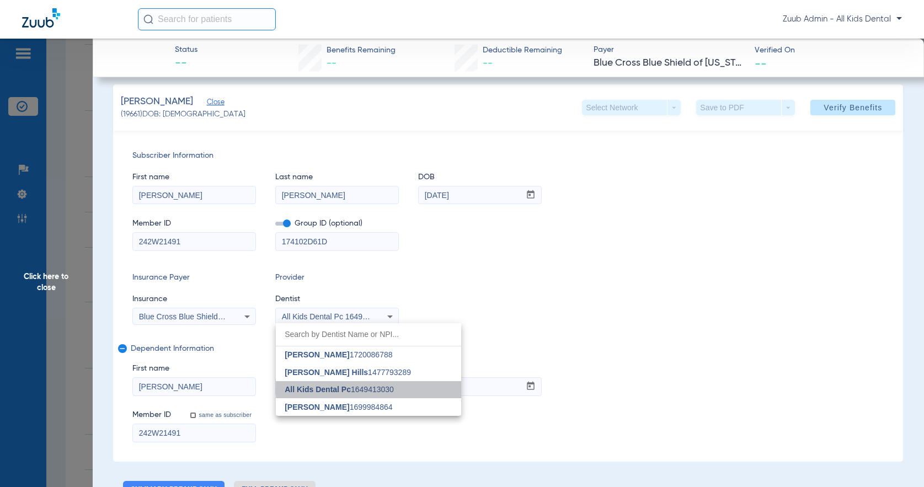
drag, startPoint x: 414, startPoint y: 390, endPoint x: 350, endPoint y: 391, distance: 64.0
click at [350, 391] on mat-option "All Kids Dental Pc 1649413030" at bounding box center [368, 390] width 185 height 18
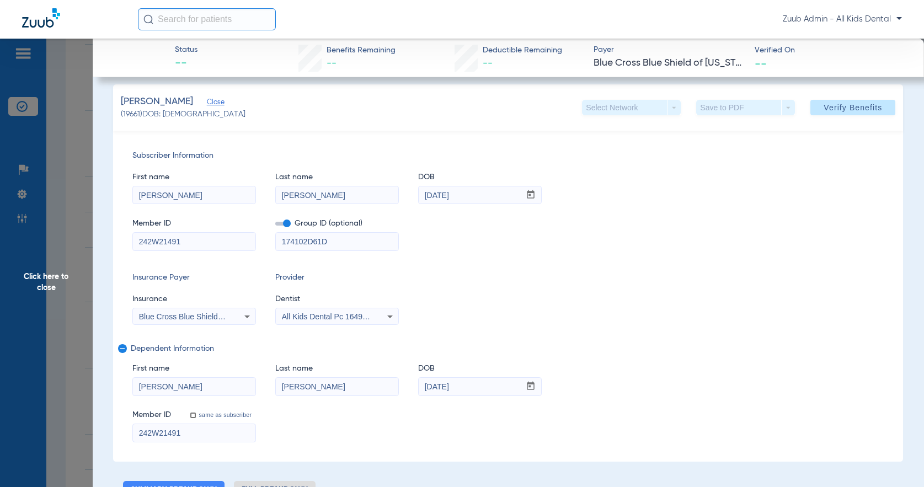
click at [387, 321] on icon at bounding box center [389, 316] width 13 height 13
